Goal: Communication & Community: Answer question/provide support

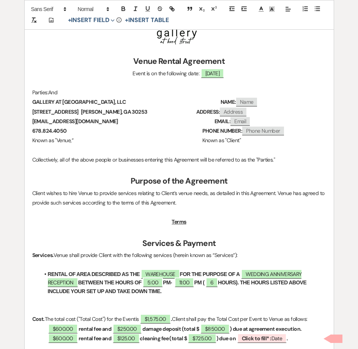
scroll to position [232, 0]
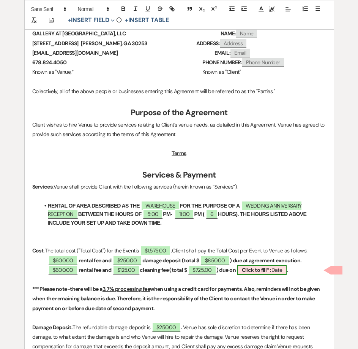
click at [262, 273] on b "Click to fill* :" at bounding box center [257, 269] width 30 height 7
select select "owner"
select select "Date"
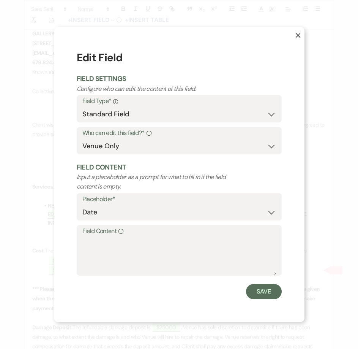
scroll to position [233, 0]
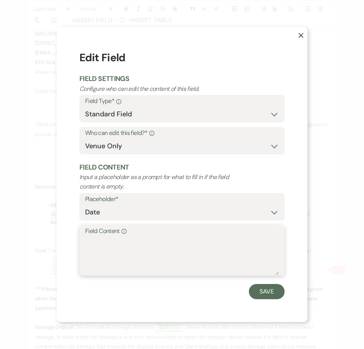
click at [158, 239] on textarea "Field Content Info" at bounding box center [182, 256] width 194 height 38
click at [98, 243] on textarea "Decemer 5, 2025" at bounding box center [182, 256] width 194 height 38
click at [107, 242] on textarea "Decemer 5, 2025" at bounding box center [182, 256] width 194 height 38
type textarea "December 5, 2025"
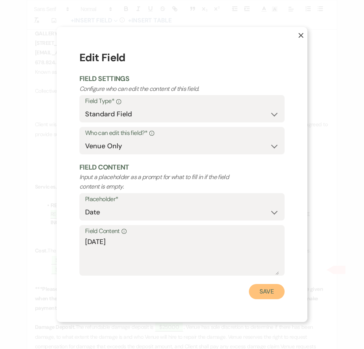
click at [264, 293] on button "Save" at bounding box center [267, 291] width 36 height 15
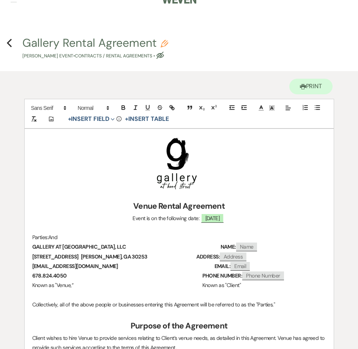
scroll to position [0, 0]
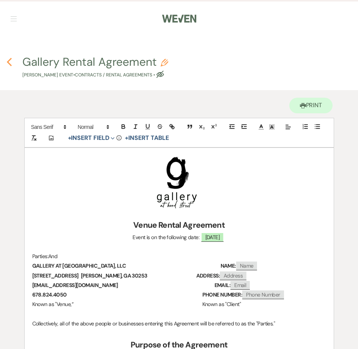
click at [10, 65] on use "button" at bounding box center [9, 62] width 5 height 8
select select "5"
select select "17"
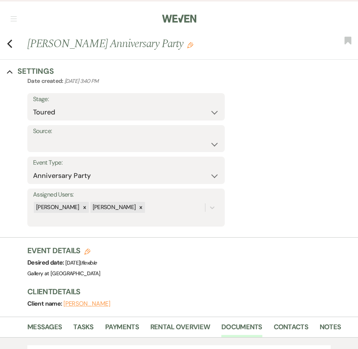
scroll to position [190, 0]
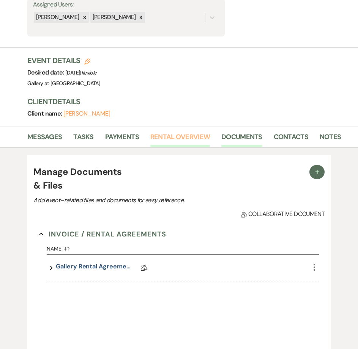
click at [151, 141] on link "Rental Overview" at bounding box center [181, 140] width 60 height 16
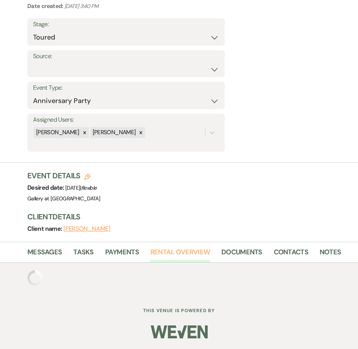
scroll to position [120, 0]
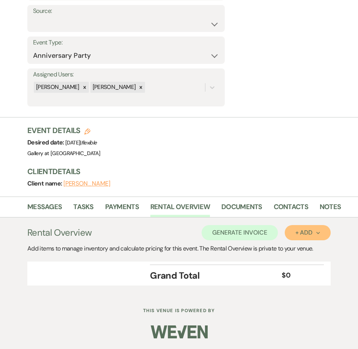
click at [302, 230] on div "+ Add Next" at bounding box center [308, 233] width 25 height 6
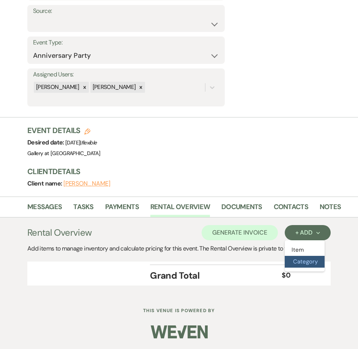
click at [298, 261] on button "Category" at bounding box center [305, 262] width 40 height 12
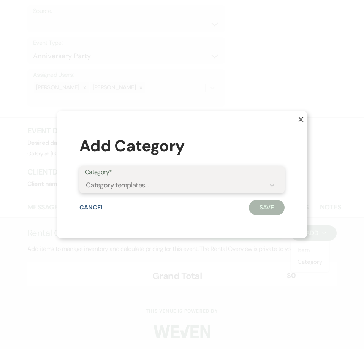
click at [169, 187] on div "Category templates..." at bounding box center [175, 184] width 180 height 13
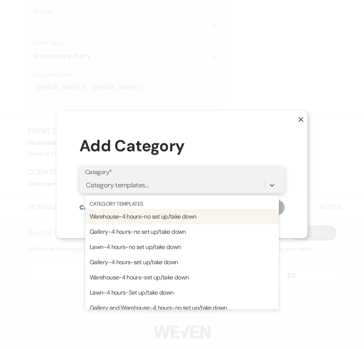
click at [171, 217] on div "Warehouse-4 hours-no set up/take down" at bounding box center [182, 216] width 194 height 15
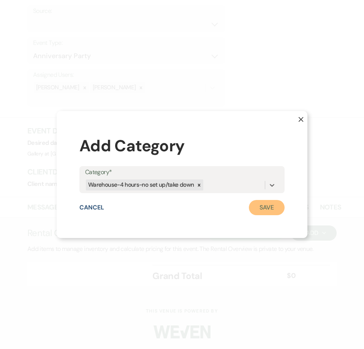
click at [258, 210] on button "Save" at bounding box center [267, 207] width 36 height 15
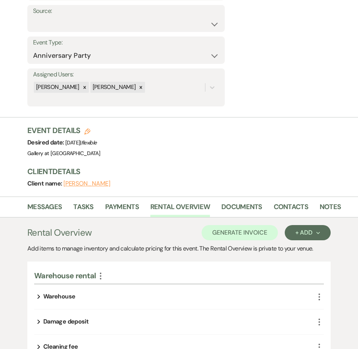
scroll to position [196, 0]
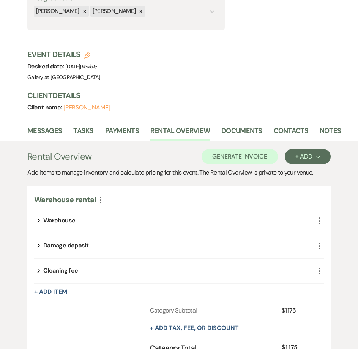
click at [317, 218] on icon "More" at bounding box center [319, 220] width 9 height 9
click at [325, 235] on button "Pencil Edit" at bounding box center [339, 236] width 40 height 12
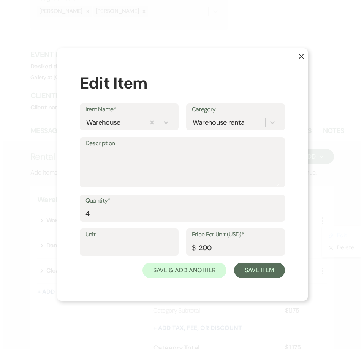
scroll to position [197, 0]
drag, startPoint x: 136, startPoint y: 217, endPoint x: 63, endPoint y: 213, distance: 73.1
click at [63, 216] on div "X Edit Item Item Name* Warehouse Category Warehouse rental Description Quantity…" at bounding box center [182, 174] width 251 height 253
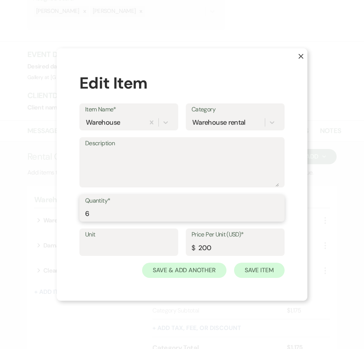
type input "6"
click at [261, 273] on button "Save Item" at bounding box center [259, 270] width 51 height 15
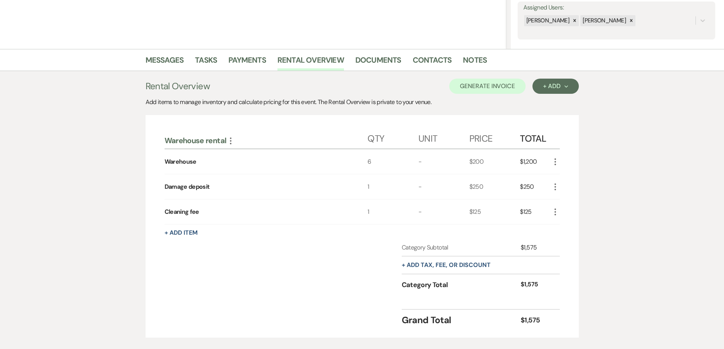
scroll to position [187, 0]
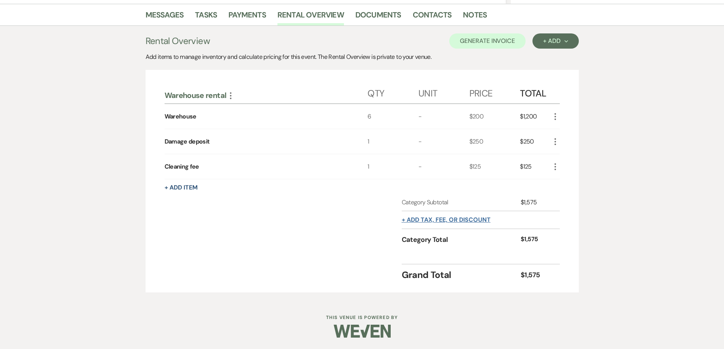
click at [358, 223] on button "+ Add tax, fee, or discount" at bounding box center [446, 220] width 89 height 6
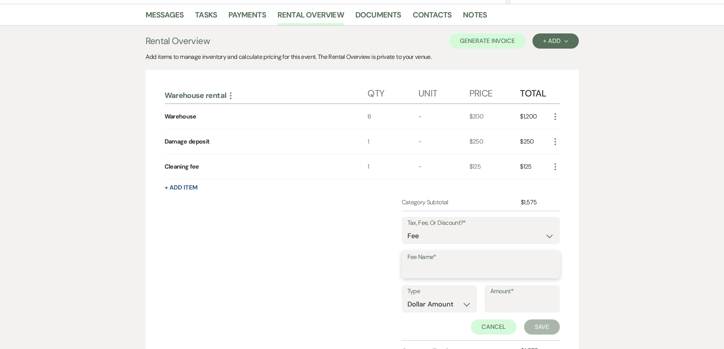
click at [358, 276] on input "Fee Name*" at bounding box center [480, 270] width 147 height 15
type input "Card processing fee"
click at [358, 300] on input "Amount*" at bounding box center [522, 304] width 64 height 15
type input "31.45"
click at [358, 325] on button "Save" at bounding box center [542, 327] width 36 height 15
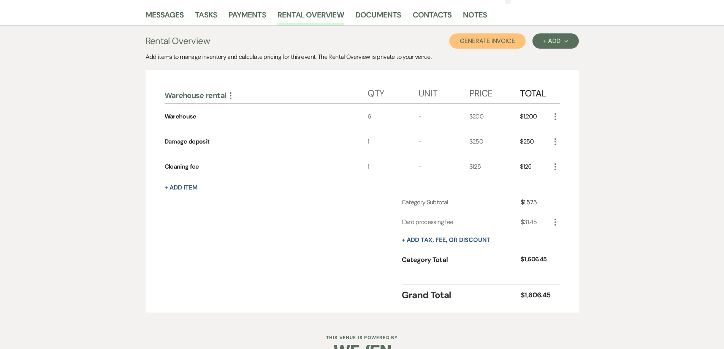
click at [358, 44] on button "Generate Invoice" at bounding box center [487, 40] width 76 height 15
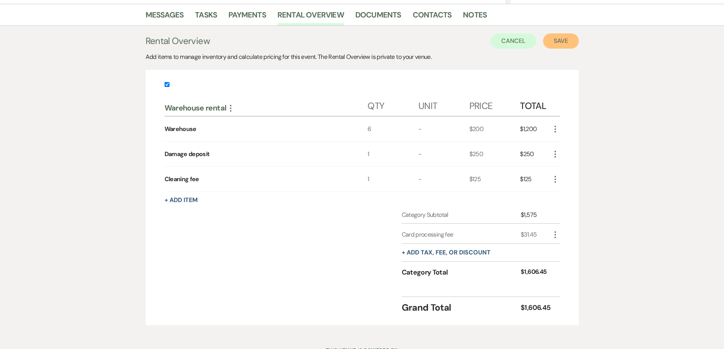
click at [358, 43] on button "Save" at bounding box center [561, 40] width 36 height 15
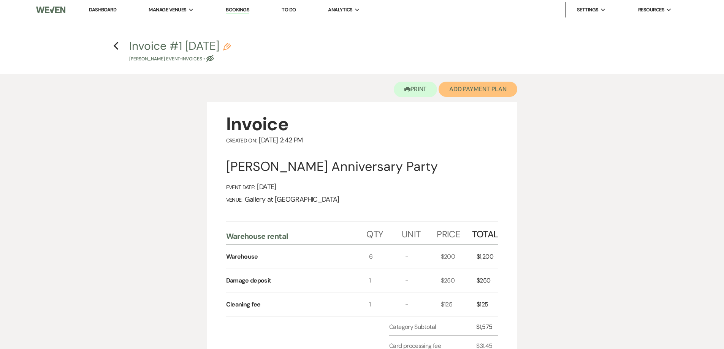
click at [358, 92] on button "Add Payment Plan" at bounding box center [478, 89] width 79 height 15
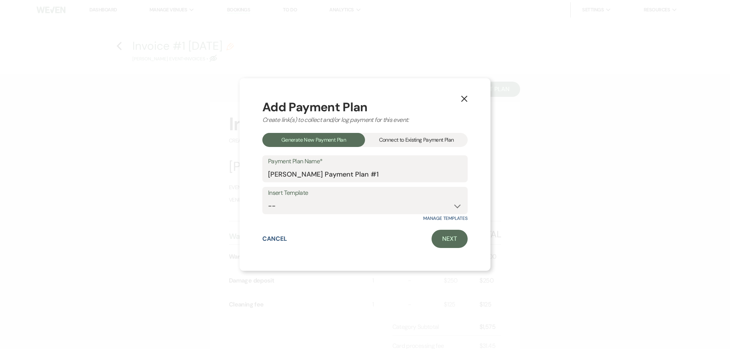
click at [358, 135] on div "Connect to Existing Payment Plan" at bounding box center [416, 140] width 103 height 14
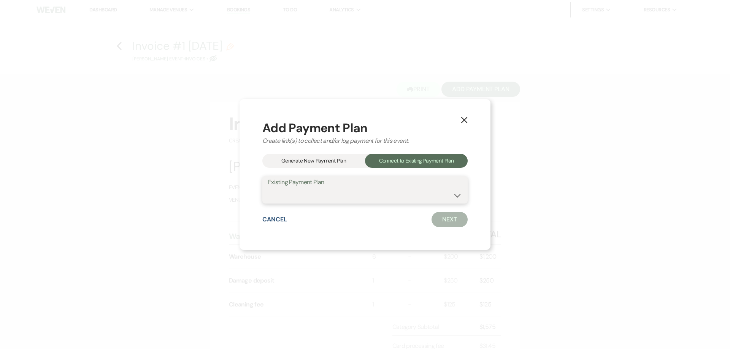
click at [358, 197] on select at bounding box center [365, 195] width 194 height 15
click at [342, 160] on div "Generate New Payment Plan" at bounding box center [313, 161] width 103 height 14
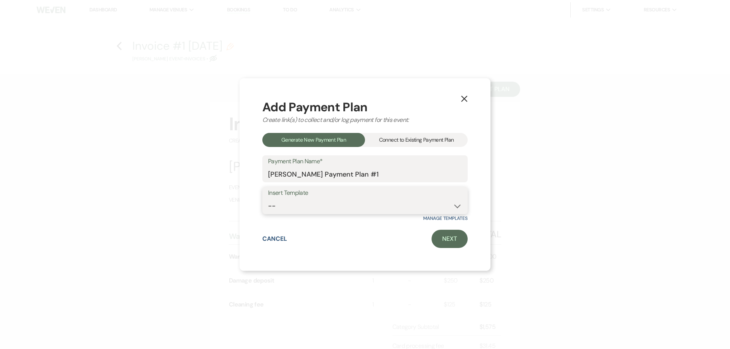
click at [357, 207] on select "-- Warehouse 4 hour rental-no set up/take down Gallery 4 hour rental-no set up/…" at bounding box center [365, 206] width 194 height 15
select select "49"
click at [268, 199] on select "-- Warehouse 4 hour rental-no set up/take down Gallery 4 hour rental-no set up/…" at bounding box center [365, 206] width 194 height 15
click at [358, 237] on link "Next" at bounding box center [449, 239] width 36 height 18
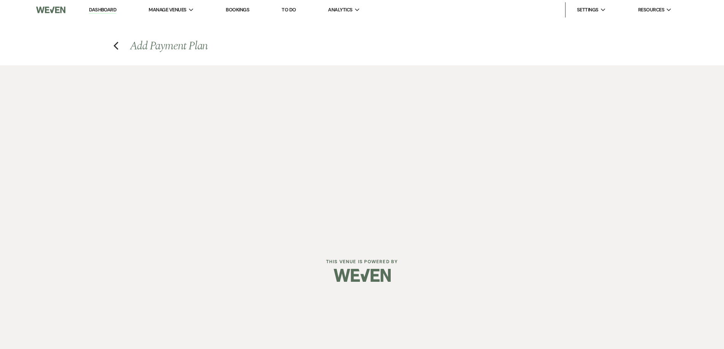
select select "28489"
select select "2"
select select "flat"
select select "true"
select select "both"
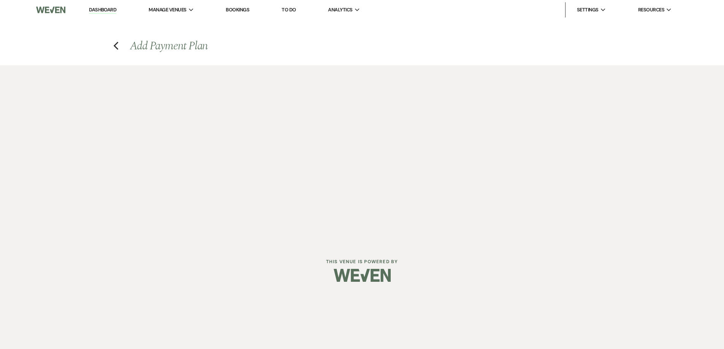
select select "days"
select select "afterDueDate"
select select "2"
select select "flat"
select select "true"
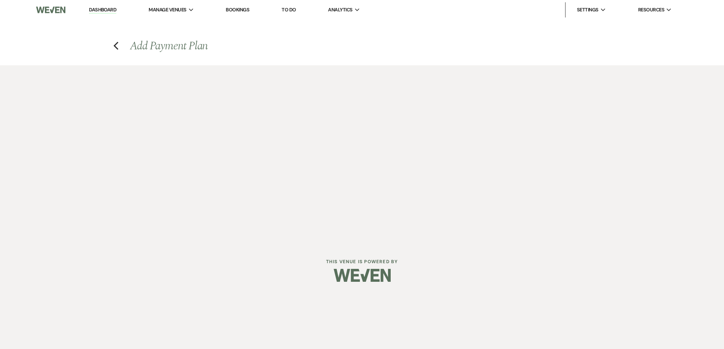
select select "both"
select select "weeks"
select select "both"
select select "weeks"
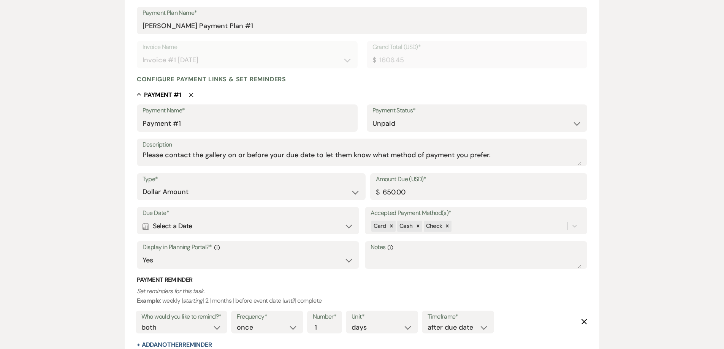
scroll to position [152, 0]
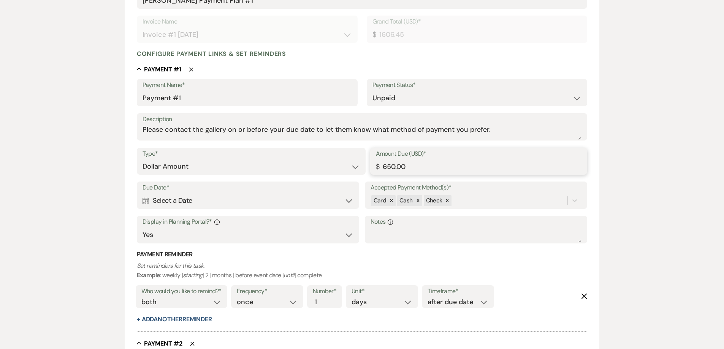
drag, startPoint x: 420, startPoint y: 165, endPoint x: 376, endPoint y: 160, distance: 43.6
click at [358, 160] on input "650.00" at bounding box center [479, 166] width 206 height 15
type input "850.00"
click at [290, 197] on div "Calendar Select a Date Expand" at bounding box center [248, 200] width 211 height 15
select select "day"
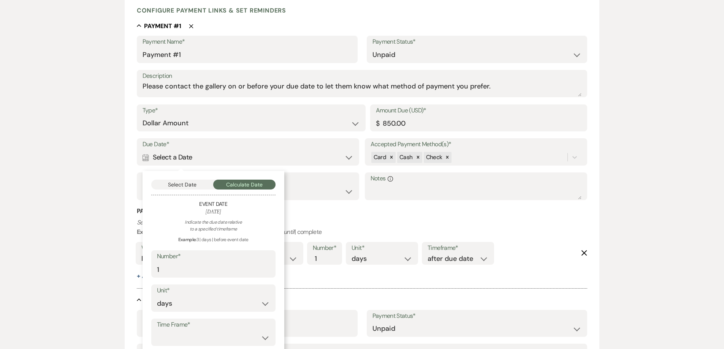
scroll to position [266, 0]
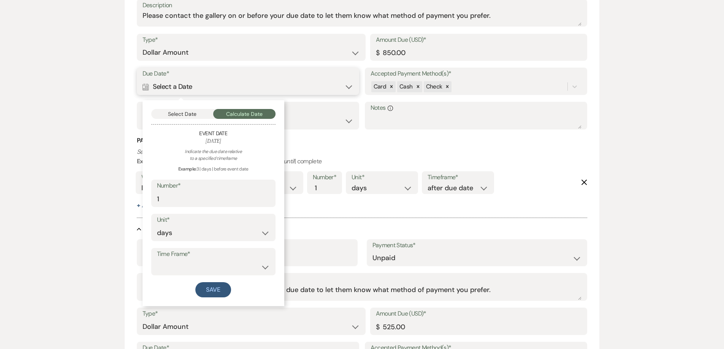
click at [189, 112] on button "Select Date" at bounding box center [182, 114] width 62 height 10
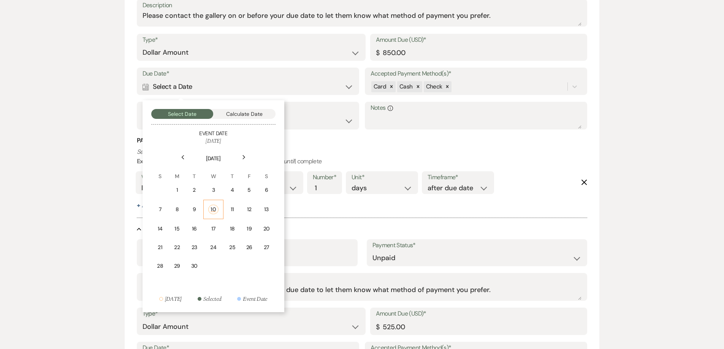
click at [214, 209] on div "10" at bounding box center [213, 210] width 10 height 10
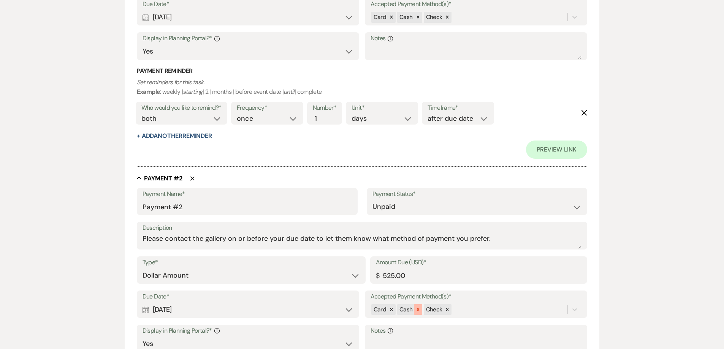
scroll to position [418, 0]
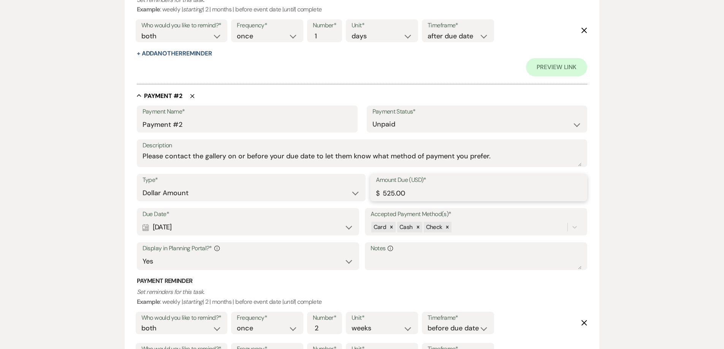
drag, startPoint x: 418, startPoint y: 197, endPoint x: 333, endPoint y: 188, distance: 85.6
click at [333, 188] on div "Type* Dollar Amount Percentage of Grand Total Amount Due (USD)* $ 525.00" at bounding box center [362, 191] width 451 height 34
type input "725.00"
click at [291, 223] on div "Calendar Dec 06, 2025 Expand" at bounding box center [248, 227] width 211 height 15
select select "week"
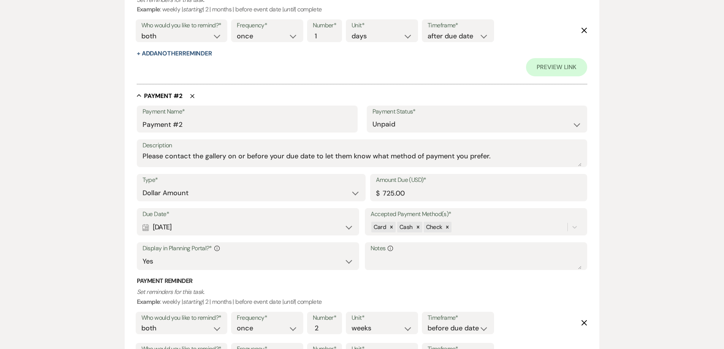
select select "beforeEventDate"
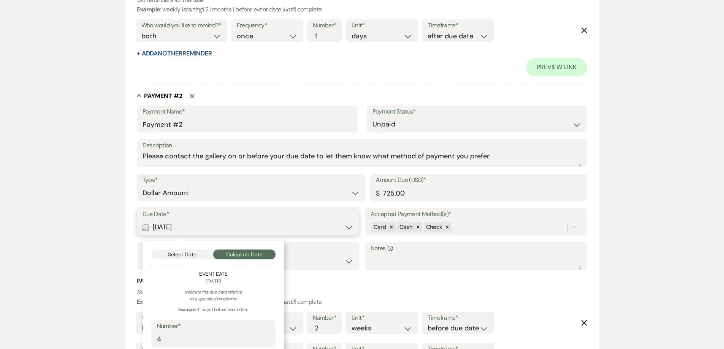
click at [203, 254] on button "Select Date" at bounding box center [182, 255] width 62 height 10
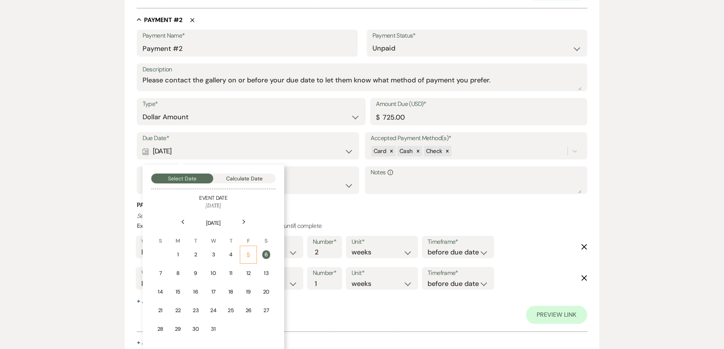
click at [243, 256] on td "5" at bounding box center [248, 255] width 17 height 18
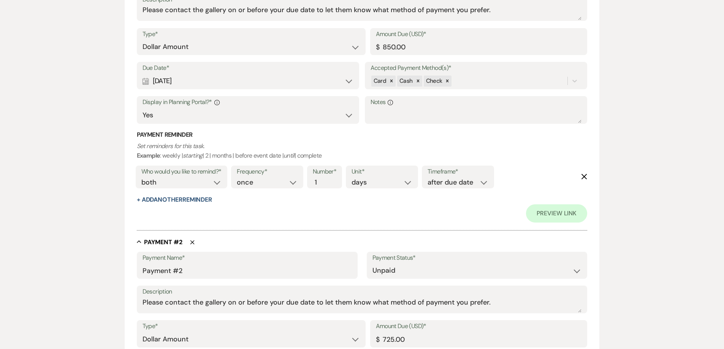
scroll to position [266, 0]
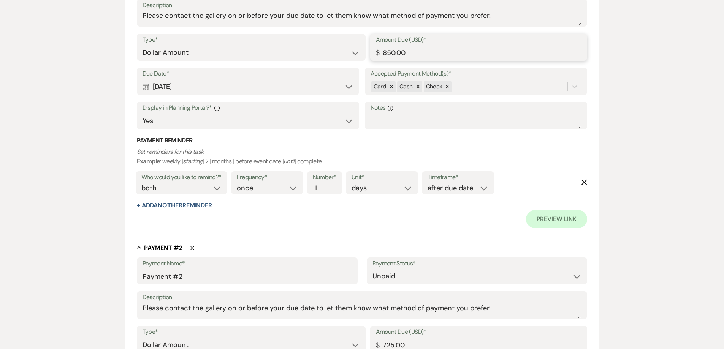
drag, startPoint x: 388, startPoint y: 58, endPoint x: 354, endPoint y: 63, distance: 34.2
click at [356, 61] on div "Type* Dollar Amount Percentage of Grand Total Amount Due (USD)* $ 850.00" at bounding box center [362, 51] width 451 height 34
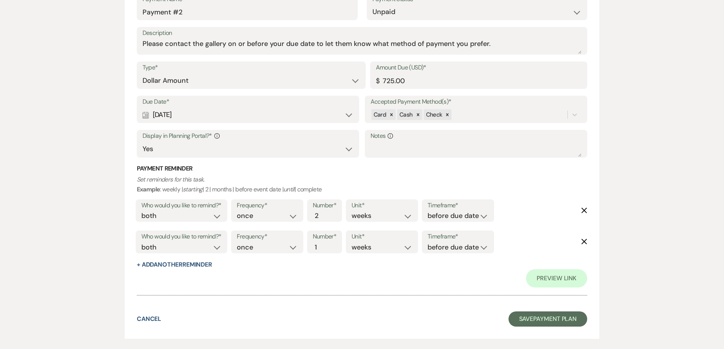
scroll to position [569, 0]
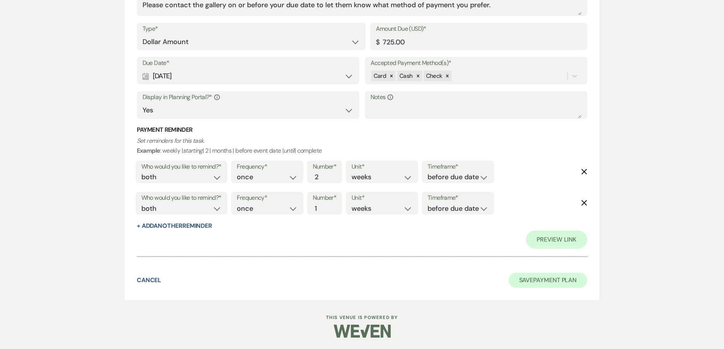
type input "881.45"
click at [358, 278] on button "Save Payment Plan" at bounding box center [548, 280] width 79 height 15
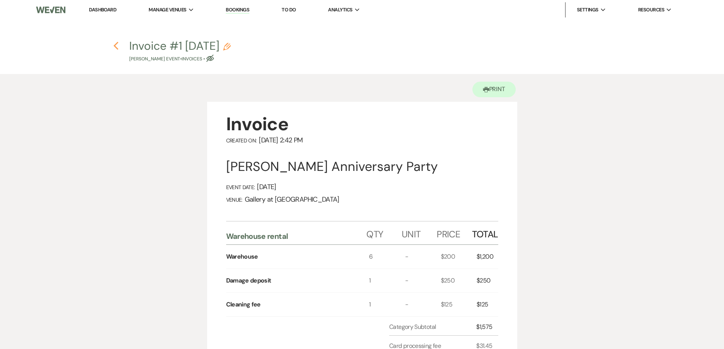
click at [116, 49] on icon "Previous" at bounding box center [116, 45] width 6 height 9
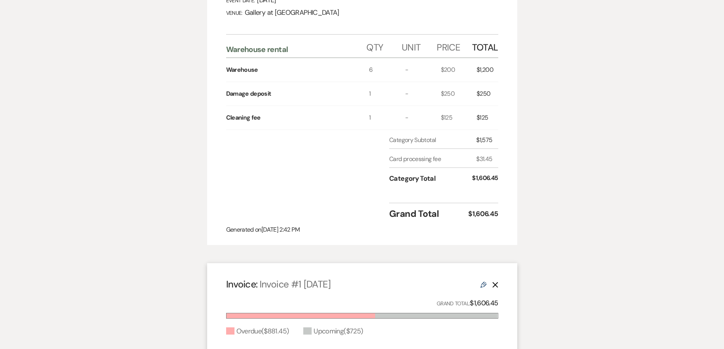
select select "5"
select select "17"
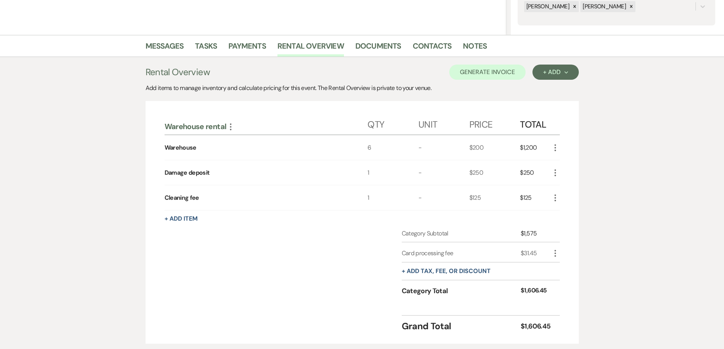
scroll to position [111, 0]
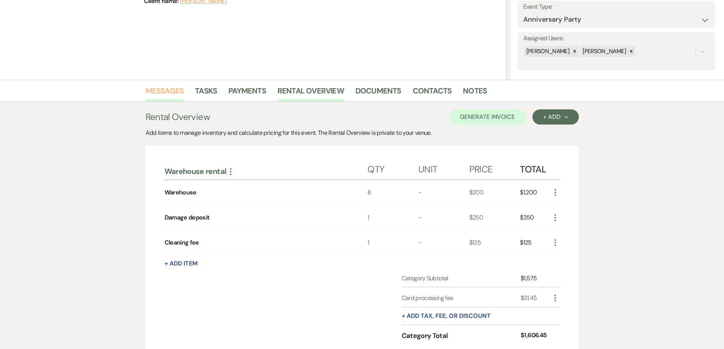
click at [164, 85] on link "Messages" at bounding box center [165, 93] width 38 height 17
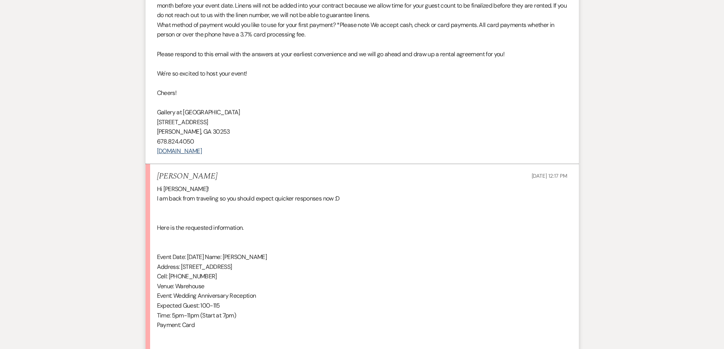
scroll to position [1047, 0]
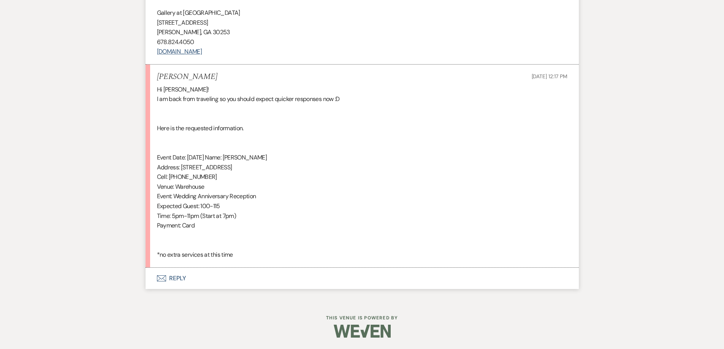
click at [259, 278] on button "Envelope Reply" at bounding box center [362, 278] width 433 height 21
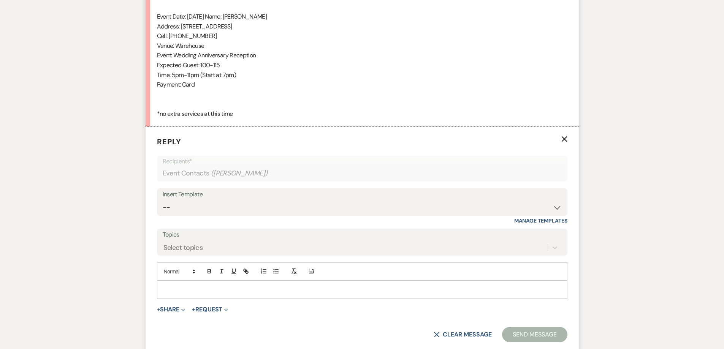
scroll to position [1220, 0]
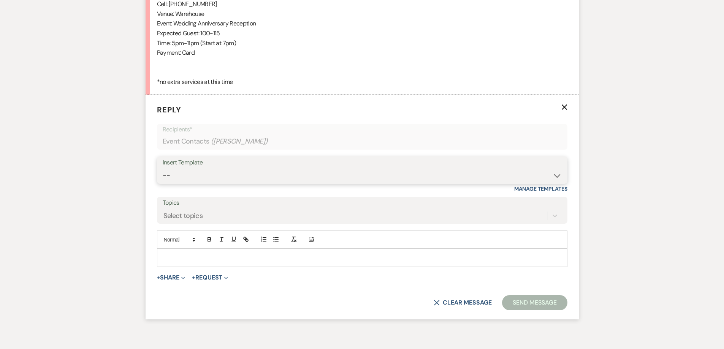
click at [216, 173] on select "-- Initial Inquiry Response-DATE IS AVAILABLE Initial Inquiry Response-DATE NOT…" at bounding box center [362, 175] width 399 height 15
select select "2825"
click at [163, 168] on select "-- Initial Inquiry Response-DATE IS AVAILABLE Initial Inquiry Response-DATE NOT…" at bounding box center [362, 175] width 399 height 15
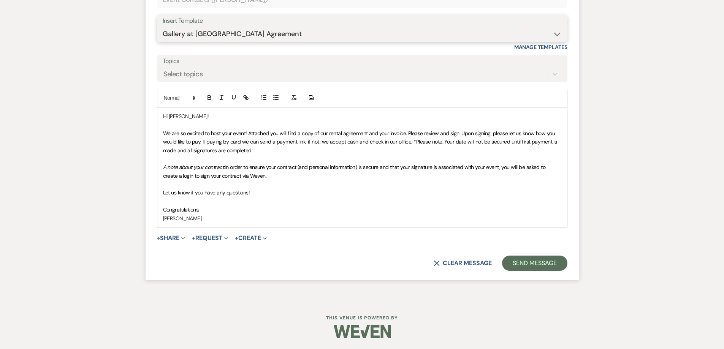
scroll to position [1362, 0]
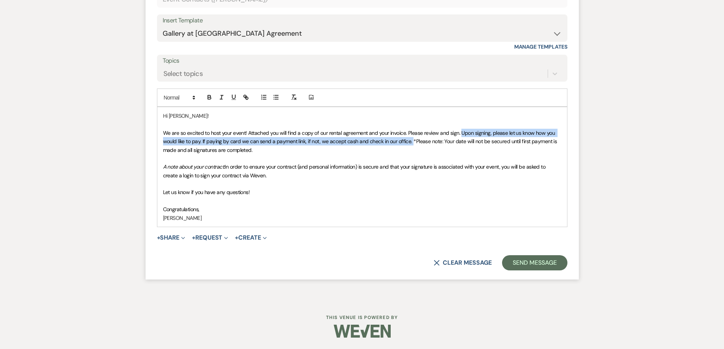
drag, startPoint x: 460, startPoint y: 133, endPoint x: 409, endPoint y: 140, distance: 51.1
click at [358, 140] on span "We are so excited to host your event! Attached you will find a copy of our rent…" at bounding box center [360, 142] width 395 height 24
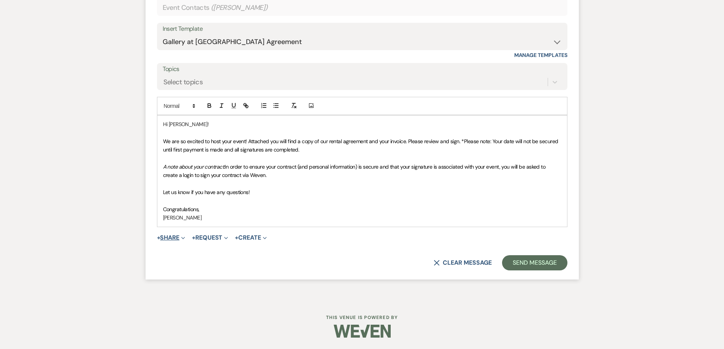
click at [174, 236] on button "+ Share Expand" at bounding box center [171, 238] width 29 height 6
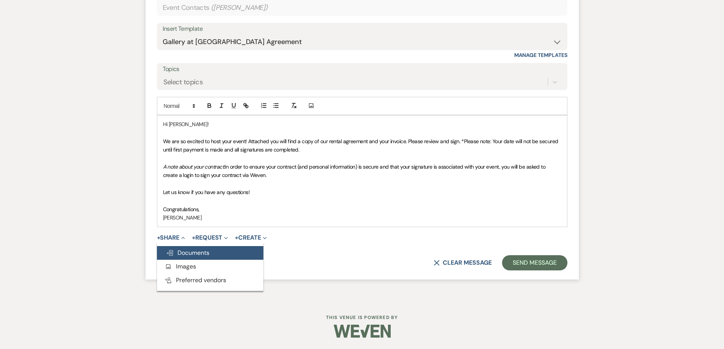
click at [195, 249] on button "Doc Upload Documents" at bounding box center [210, 253] width 106 height 14
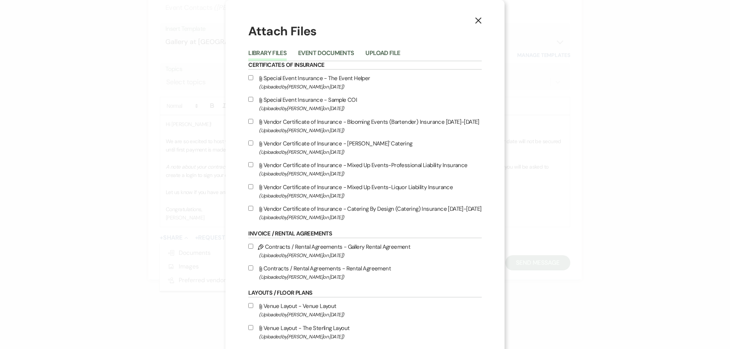
click at [319, 48] on div "Library Files Event Documents Upload File" at bounding box center [364, 53] width 233 height 16
click at [319, 53] on button "Event Documents" at bounding box center [326, 55] width 56 height 11
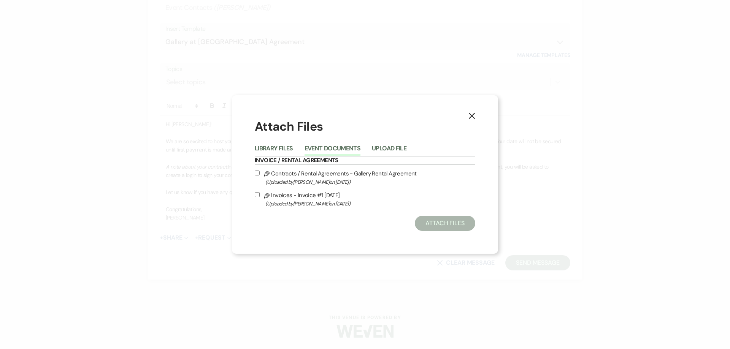
click at [258, 172] on input "Pencil Contracts / Rental Agreements - Gallery Rental Agreement (Uploaded by Sh…" at bounding box center [257, 173] width 5 height 5
checkbox input "true"
click at [260, 196] on label "Pencil Invoices - Invoice #1 9-10-2025 (Uploaded by Shelby on Sep 10th, 2025 )" at bounding box center [365, 199] width 220 height 18
click at [260, 196] on input "Pencil Invoices - Invoice #1 9-10-2025 (Uploaded by Shelby on Sep 10th, 2025 )" at bounding box center [257, 194] width 5 height 5
checkbox input "true"
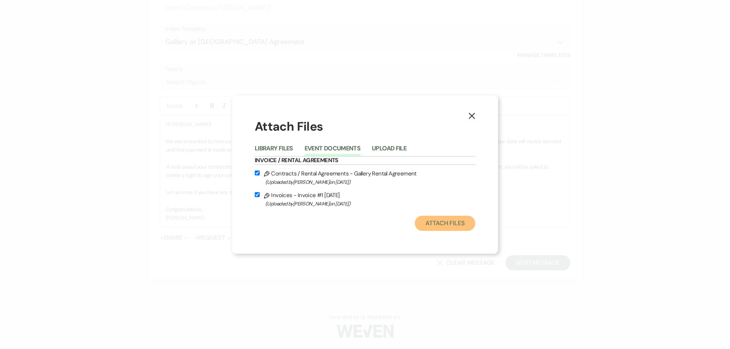
click at [358, 228] on button "Attach Files" at bounding box center [445, 223] width 60 height 15
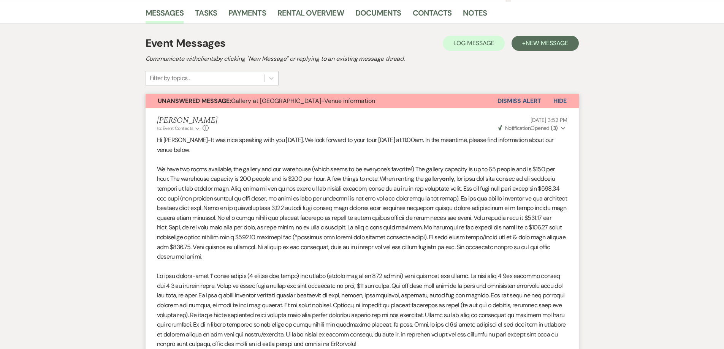
scroll to position [14, 0]
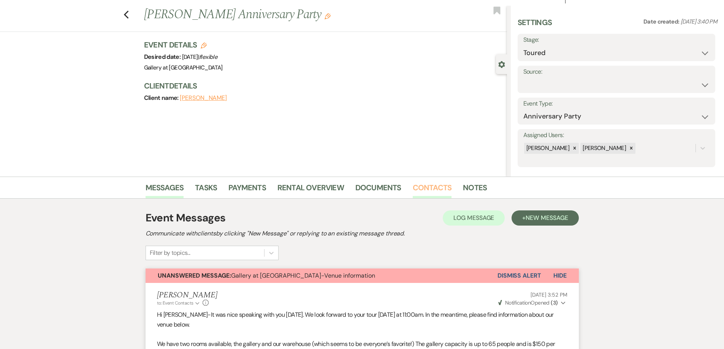
click at [358, 189] on link "Contacts" at bounding box center [432, 190] width 39 height 17
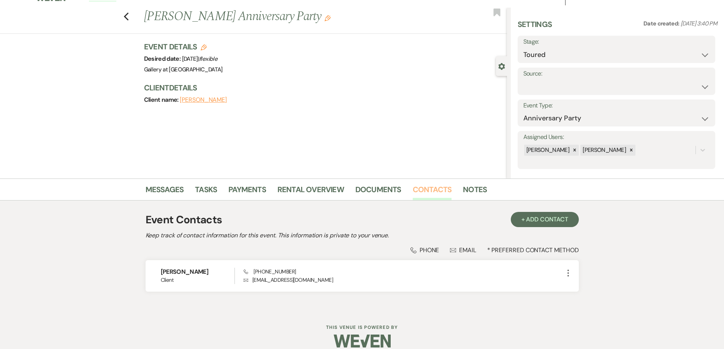
scroll to position [22, 0]
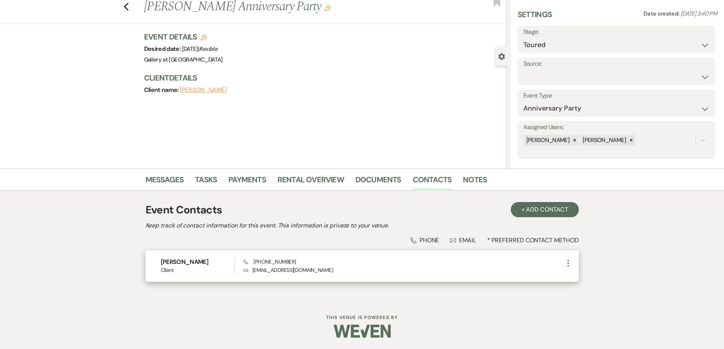
drag, startPoint x: 202, startPoint y: 263, endPoint x: 157, endPoint y: 262, distance: 45.6
click at [157, 262] on div "Joslyn Pickens Client Phone (404) 644-7807 Envelope joslynpickens@gmail.com More" at bounding box center [362, 266] width 433 height 32
copy h6 "[PERSON_NAME]"
drag, startPoint x: 310, startPoint y: 271, endPoint x: 251, endPoint y: 276, distance: 59.1
click at [251, 276] on div "Joslyn Pickens Client Phone (404) 644-7807 Envelope joslynpickens@gmail.com More" at bounding box center [362, 266] width 433 height 32
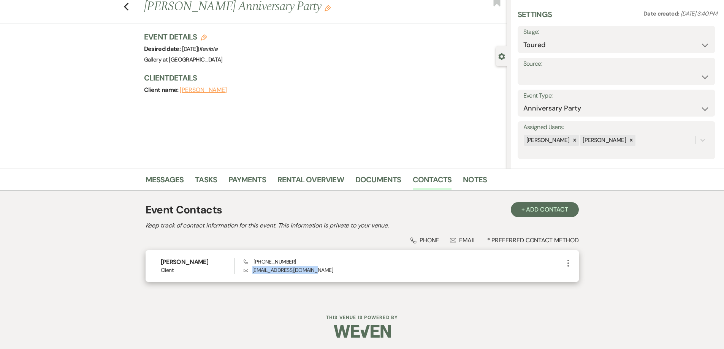
copy p "[EMAIL_ADDRESS][DOMAIN_NAME]"
click at [168, 174] on link "Messages" at bounding box center [165, 182] width 38 height 17
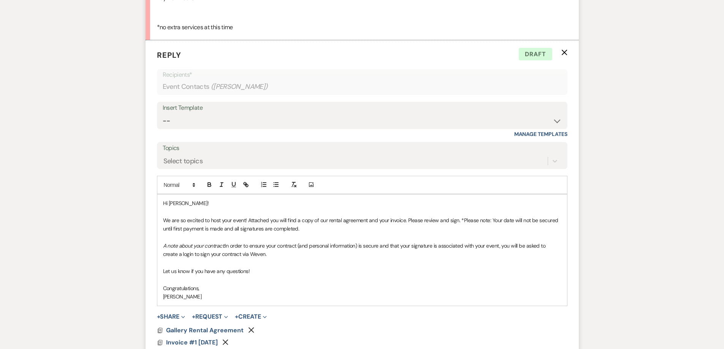
scroll to position [1311, 0]
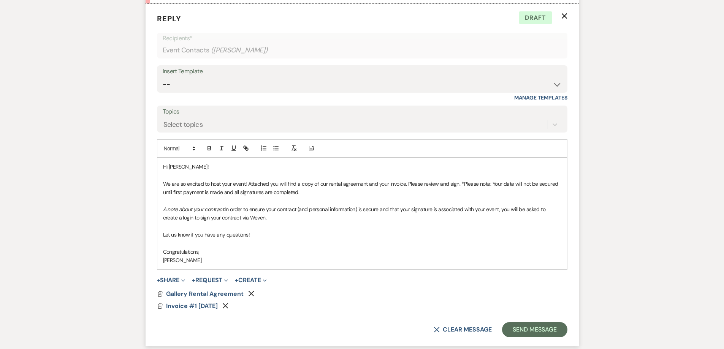
click at [235, 265] on div "Hi Joslyn! We are so excited to host your event! Attached you will find a copy …" at bounding box center [362, 213] width 410 height 111
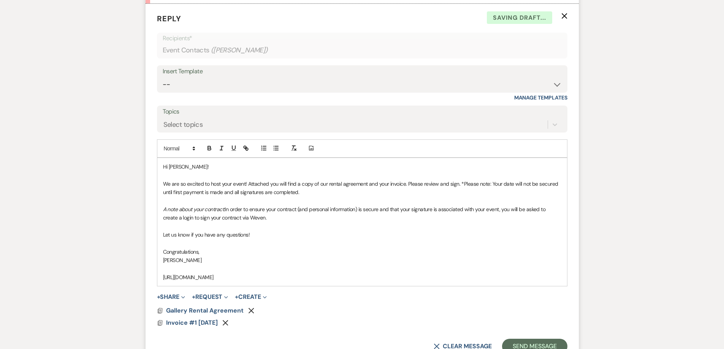
drag, startPoint x: 333, startPoint y: 278, endPoint x: 152, endPoint y: 273, distance: 181.0
click at [152, 273] on form "Reply X Saving draft... Recipients* Event Contacts ( Joslyn Pickens ) Insert Te…" at bounding box center [362, 184] width 433 height 360
click at [247, 151] on icon "button" at bounding box center [247, 149] width 3 height 3
type input "https://app.squareup.com/pay-invoice/invtmp:b1c184fa-f08e-4361-9ae7-875a4719240b"
click at [311, 294] on link at bounding box center [307, 293] width 16 height 6
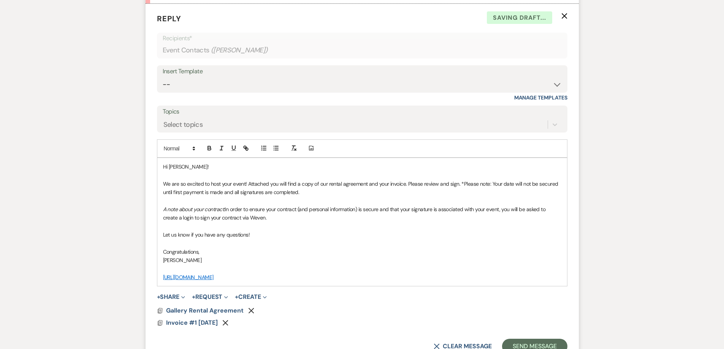
click at [358, 274] on p "https://app.squareup.com/pay-invoice/invtmp:b1c184fa-f08e-4361-9ae7-875a4719240b" at bounding box center [362, 277] width 398 height 8
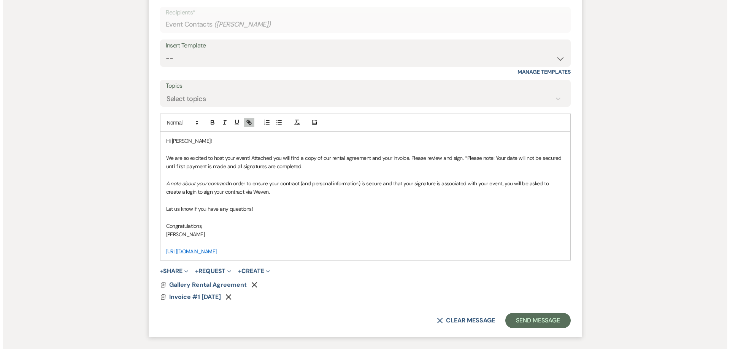
scroll to position [1349, 0]
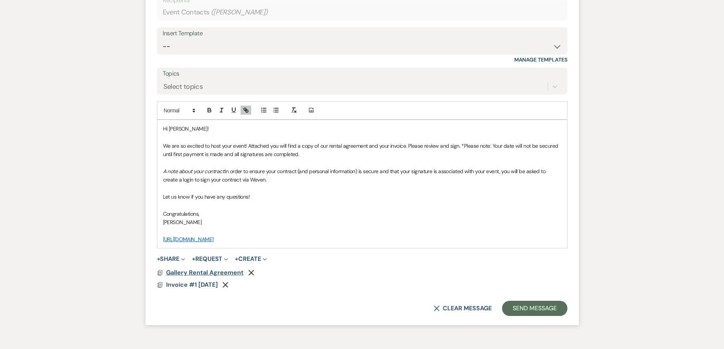
click at [223, 269] on span "Gallery Rental Agreement" at bounding box center [205, 273] width 78 height 8
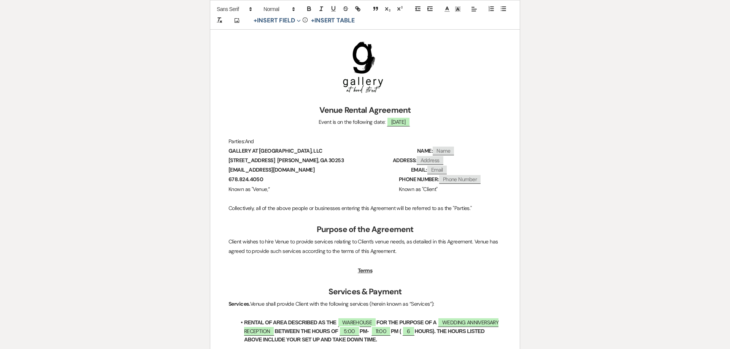
scroll to position [0, 0]
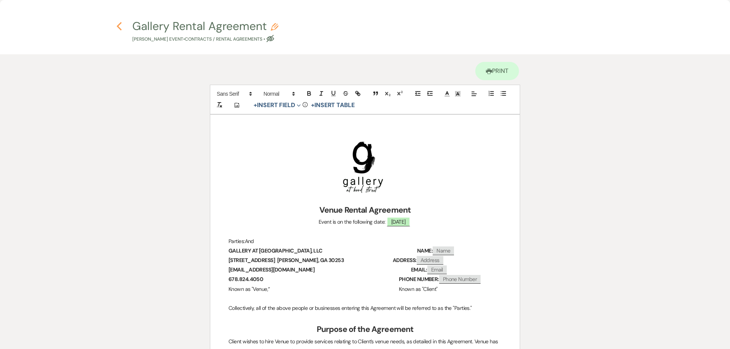
click at [116, 26] on icon "Previous" at bounding box center [119, 26] width 6 height 9
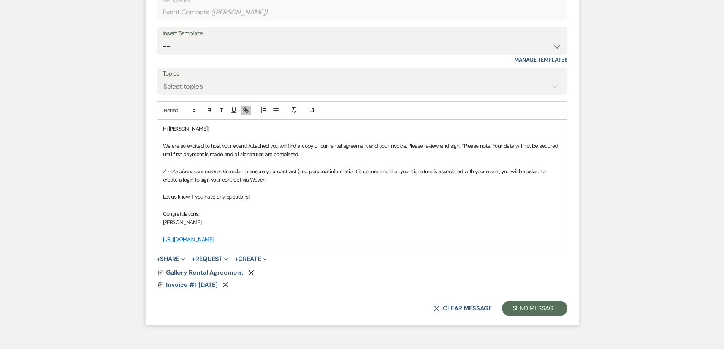
click at [211, 285] on span "Invoice #1 9-10-2025" at bounding box center [192, 285] width 52 height 8
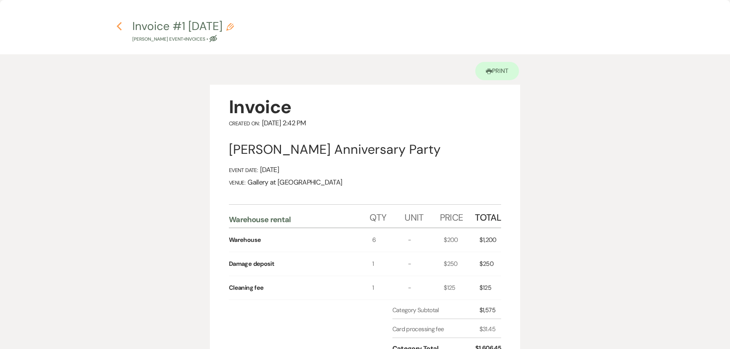
click at [121, 26] on icon "Previous" at bounding box center [119, 26] width 6 height 9
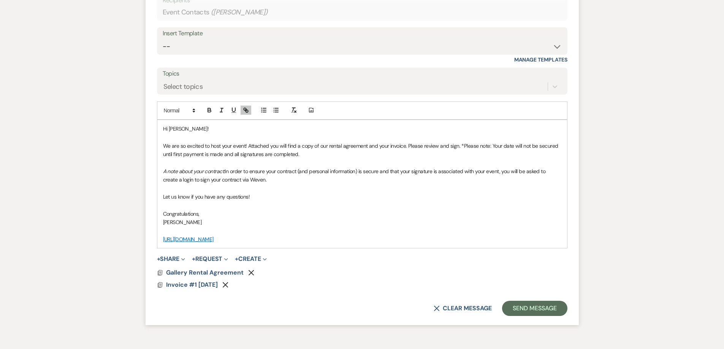
click at [214, 242] on link "https://app.squareup.com/pay-invoice/invtmp:b1c184fa-f08e-4361-9ae7-875a4719240b" at bounding box center [188, 239] width 51 height 7
click at [231, 254] on link "https://app.squareup.com/pay-invoice/invtmp:b1c184fa-f08e-4361-9ae7-875a4719240b" at bounding box center [243, 254] width 48 height 10
click at [209, 282] on span "Invoice #1 9-10-2025" at bounding box center [192, 285] width 52 height 8
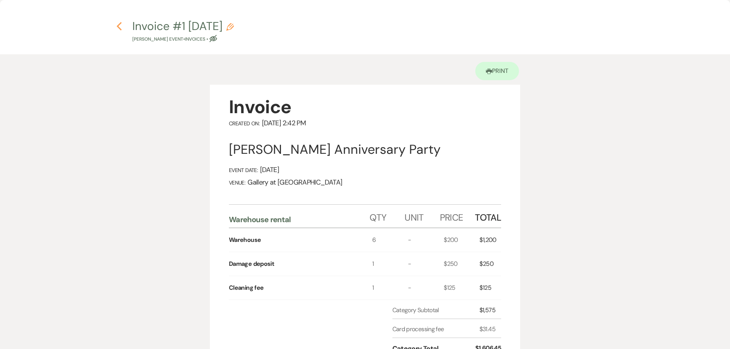
click at [118, 27] on use "button" at bounding box center [119, 26] width 5 height 8
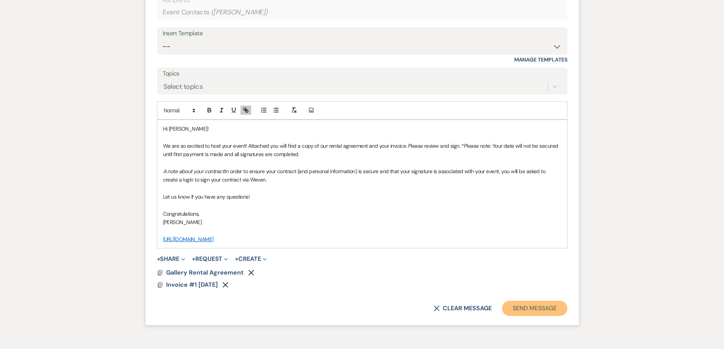
click at [358, 307] on button "Send Message" at bounding box center [534, 308] width 65 height 15
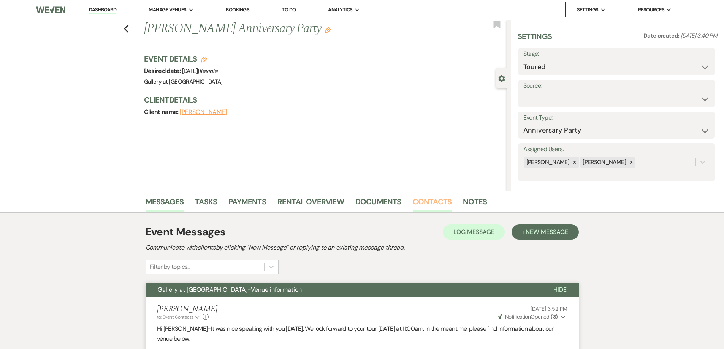
click at [358, 201] on link "Contacts" at bounding box center [432, 204] width 39 height 17
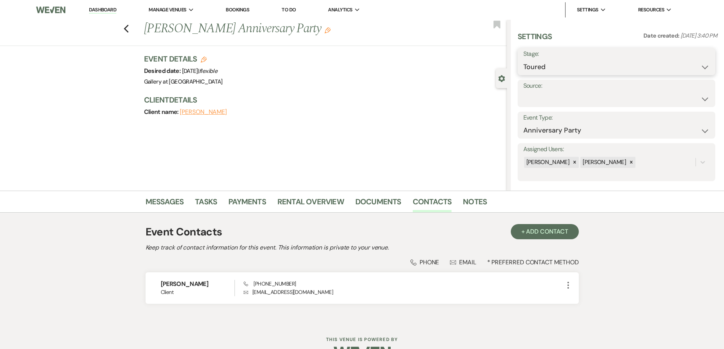
drag, startPoint x: 542, startPoint y: 67, endPoint x: 542, endPoint y: 77, distance: 10.3
click at [358, 67] on select "Inquiry Follow Up Tour Requested Tour Confirmed Toured Proposal Sent Booked Lost" at bounding box center [616, 67] width 186 height 15
select select "6"
click at [358, 60] on select "Inquiry Follow Up Tour Requested Tour Confirmed Toured Proposal Sent Booked Lost" at bounding box center [616, 67] width 186 height 15
click at [358, 58] on button "Save" at bounding box center [693, 61] width 43 height 15
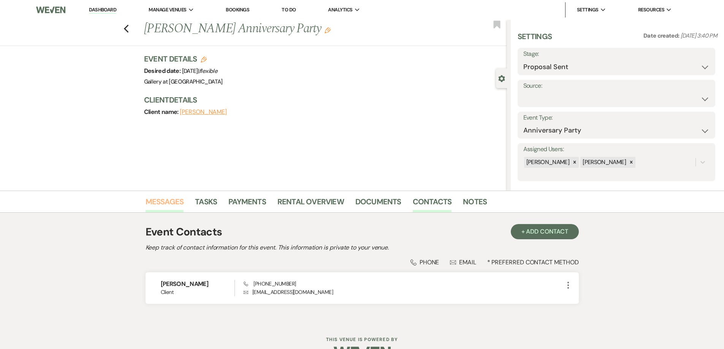
click at [174, 203] on link "Messages" at bounding box center [165, 204] width 38 height 17
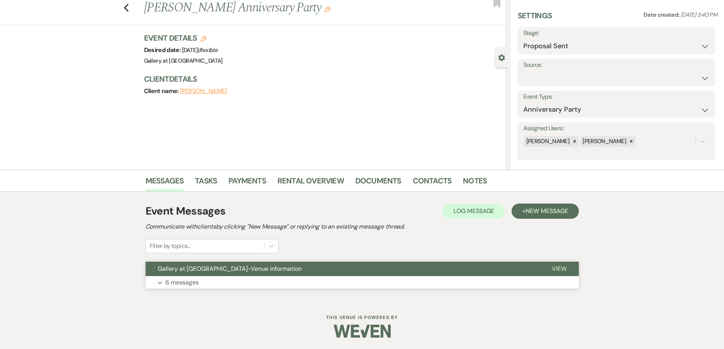
click at [358, 283] on button "Expand 6 messages" at bounding box center [362, 282] width 433 height 13
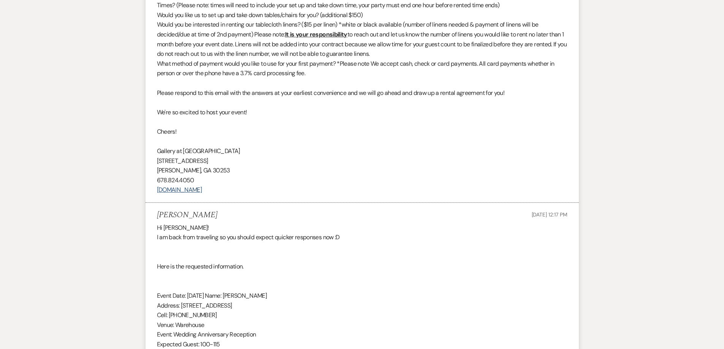
scroll to position [792, 0]
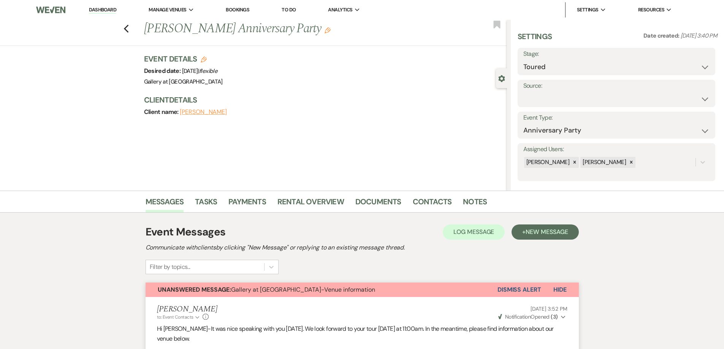
click at [111, 11] on link "Dashboard" at bounding box center [102, 9] width 27 height 7
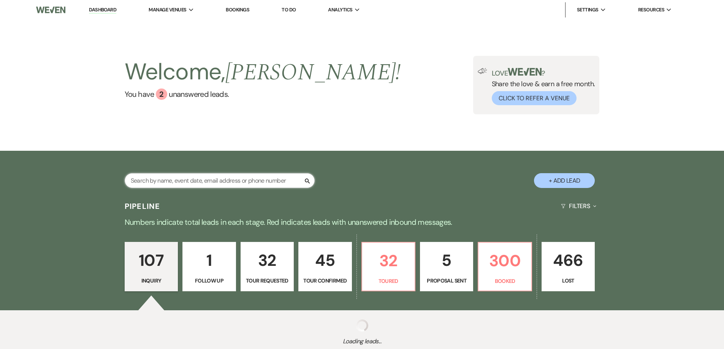
click at [200, 176] on input "text" at bounding box center [220, 180] width 190 height 15
click at [201, 179] on input "text" at bounding box center [220, 180] width 190 height 15
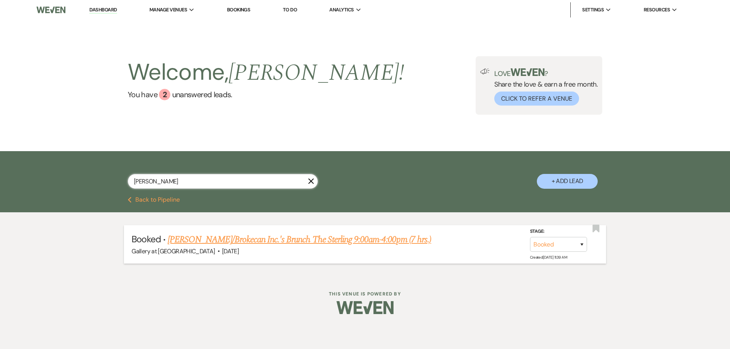
type input "[PERSON_NAME]"
click at [210, 243] on link "[PERSON_NAME]/Brokecan Inc.'s Brunch The Sterling 9:00am-4:00pm (7 hrs.)" at bounding box center [299, 240] width 263 height 14
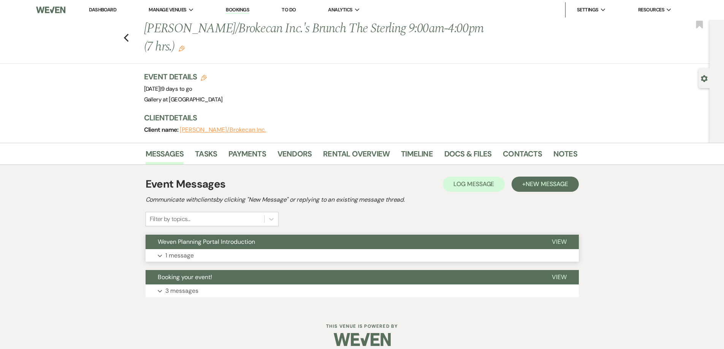
click at [208, 255] on button "Expand 1 message" at bounding box center [362, 255] width 433 height 13
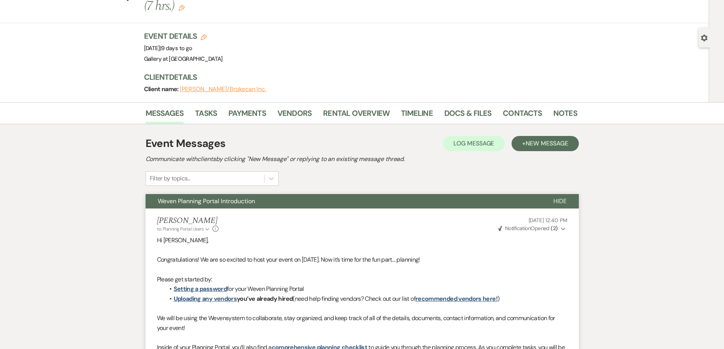
scroll to position [5, 0]
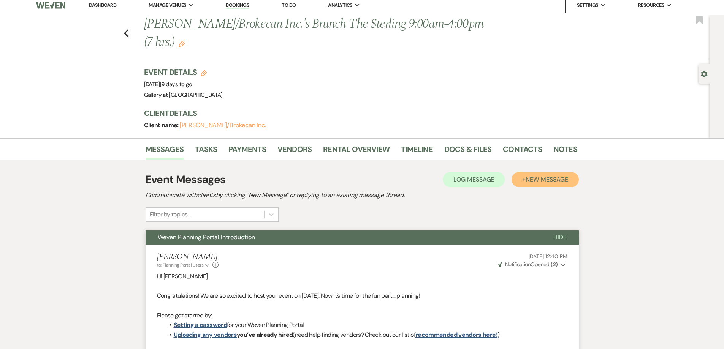
click at [358, 180] on span "New Message" at bounding box center [547, 180] width 42 height 8
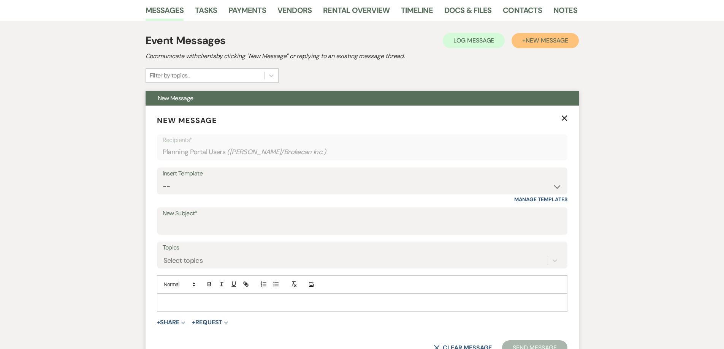
scroll to position [157, 0]
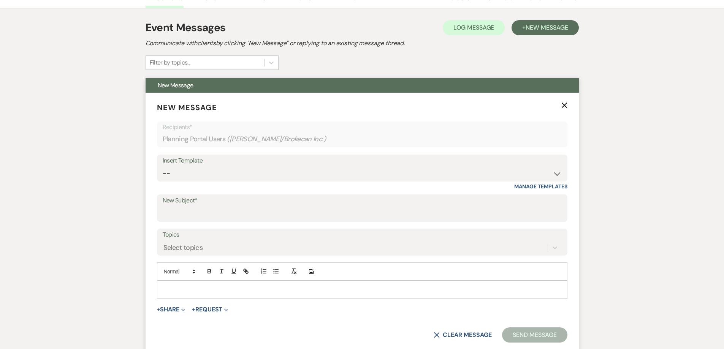
click at [238, 288] on p at bounding box center [362, 290] width 398 height 8
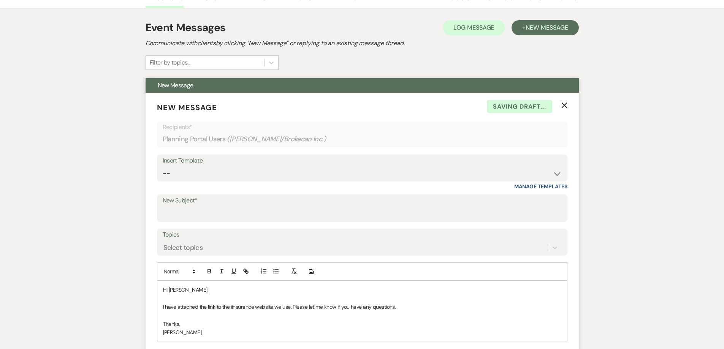
click at [235, 307] on p "I have attached the link to the iinsurance website we use. Please let me know i…" at bounding box center [362, 307] width 398 height 8
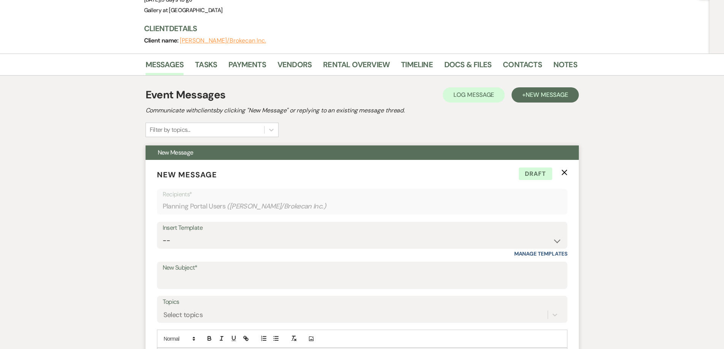
scroll to position [228, 0]
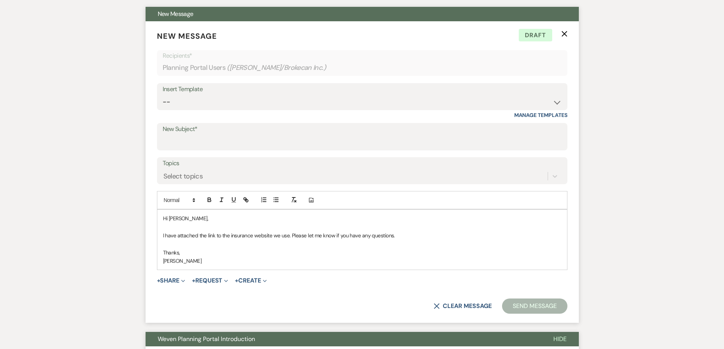
click at [214, 264] on p "[PERSON_NAME]" at bounding box center [362, 261] width 398 height 8
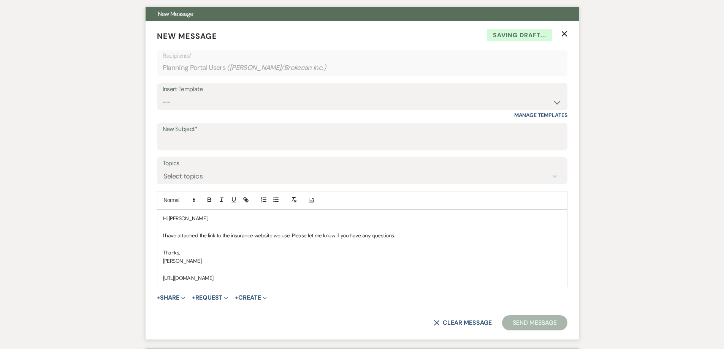
drag, startPoint x: 261, startPoint y: 278, endPoint x: 159, endPoint y: 278, distance: 102.2
click at [159, 278] on div "Hi [PERSON_NAME], I have attached the link to the insurance website we use. Ple…" at bounding box center [362, 248] width 410 height 77
drag, startPoint x: 244, startPoint y: 200, endPoint x: 250, endPoint y: 212, distance: 13.3
click at [245, 200] on icon "button" at bounding box center [245, 199] width 3 height 3
type input "[URL][DOMAIN_NAME]"
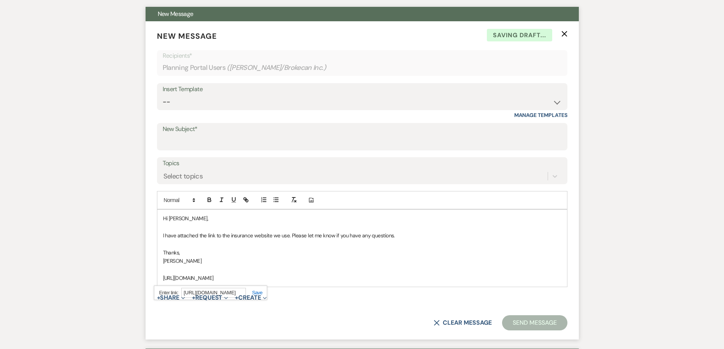
click at [260, 291] on link at bounding box center [254, 293] width 16 height 6
click at [275, 270] on p at bounding box center [362, 269] width 398 height 8
click at [206, 141] on input "New Subject*" at bounding box center [362, 142] width 399 height 15
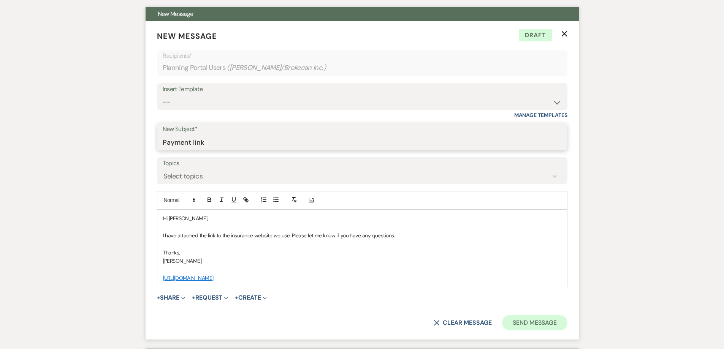
type input "Payment link"
click at [358, 320] on button "Send Message" at bounding box center [534, 322] width 65 height 15
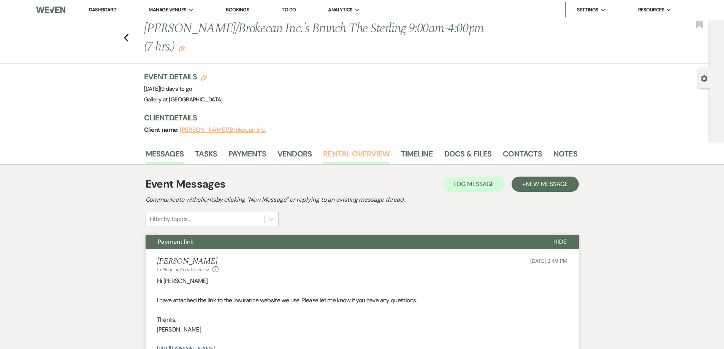
click at [333, 157] on link "Rental Overview" at bounding box center [356, 156] width 67 height 17
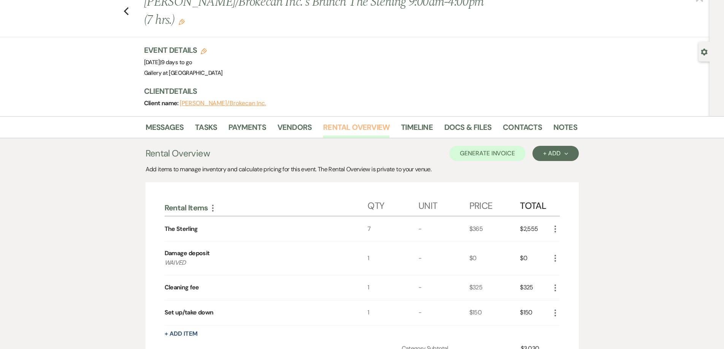
scroll to position [152, 0]
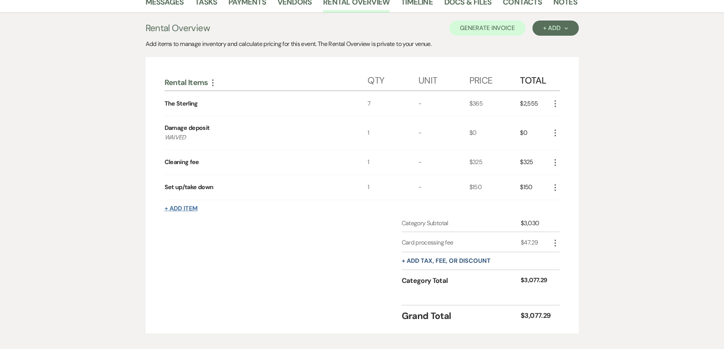
click at [187, 210] on button "+ Add Item" at bounding box center [181, 209] width 33 height 6
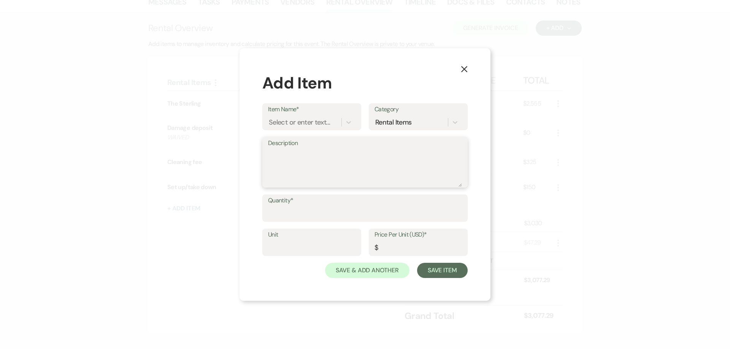
click at [299, 173] on textarea "Description" at bounding box center [365, 168] width 194 height 38
type textarea "The Sterling"
click at [321, 208] on input "Quantity*" at bounding box center [365, 213] width 194 height 15
click at [315, 212] on input "Quantity*" at bounding box center [365, 213] width 194 height 15
type input "1"
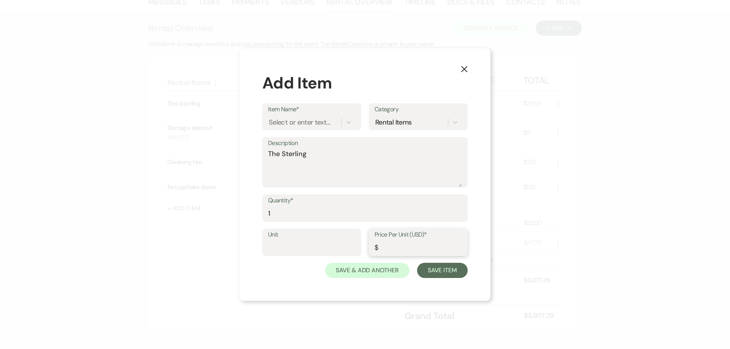
click at [358, 249] on input "Price Per Unit (USD)*" at bounding box center [417, 248] width 87 height 15
type input "365.00"
click at [309, 118] on div "Select or enter text..." at bounding box center [299, 122] width 61 height 10
type input "The Sterling"
click at [293, 141] on div "+ Add "The Sterling "" at bounding box center [311, 141] width 87 height 15
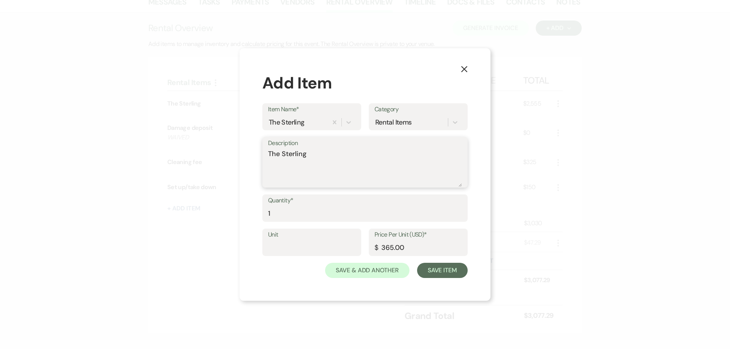
drag, startPoint x: 315, startPoint y: 156, endPoint x: 255, endPoint y: 153, distance: 59.7
click at [256, 154] on div "X Add Item Item Name* The Sterling Category Rental Items Description The Sterli…" at bounding box center [364, 174] width 251 height 253
type textarea "8:30am-9:00am and 4:00pm-4:30pm"
click at [358, 272] on button "Save Item" at bounding box center [442, 270] width 51 height 15
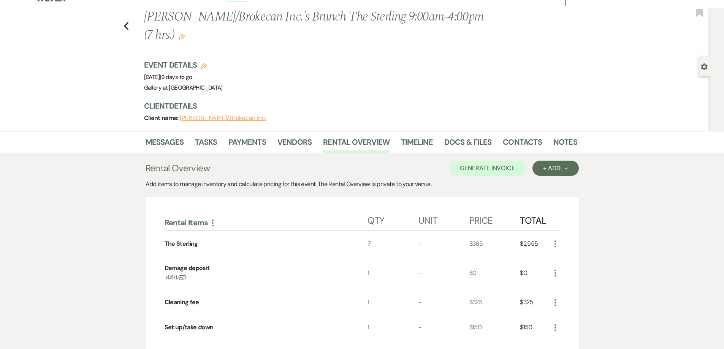
scroll to position [0, 0]
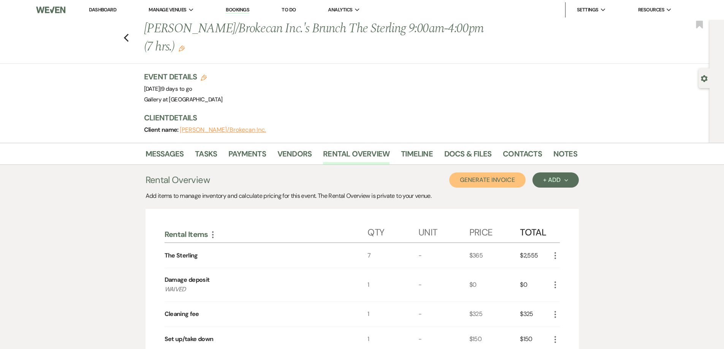
click at [358, 182] on button "Generate Invoice" at bounding box center [487, 180] width 76 height 15
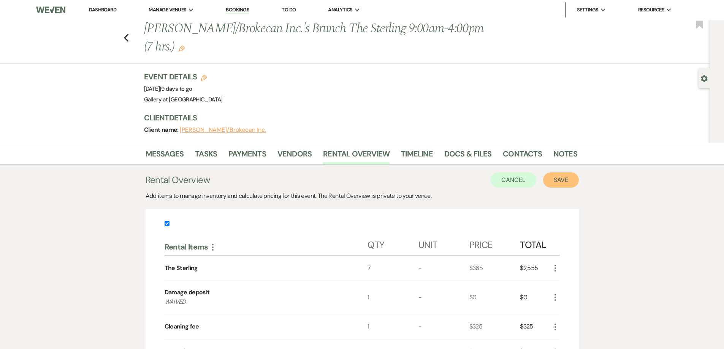
click at [358, 183] on button "Save" at bounding box center [561, 180] width 36 height 15
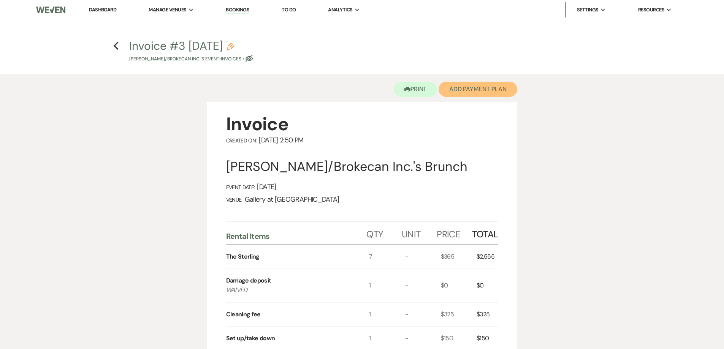
click at [358, 90] on button "Add Payment Plan" at bounding box center [478, 89] width 79 height 15
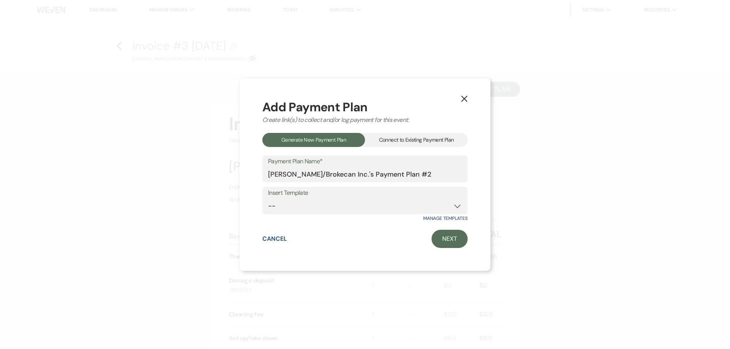
click at [358, 141] on div "Connect to Existing Payment Plan" at bounding box center [416, 140] width 103 height 14
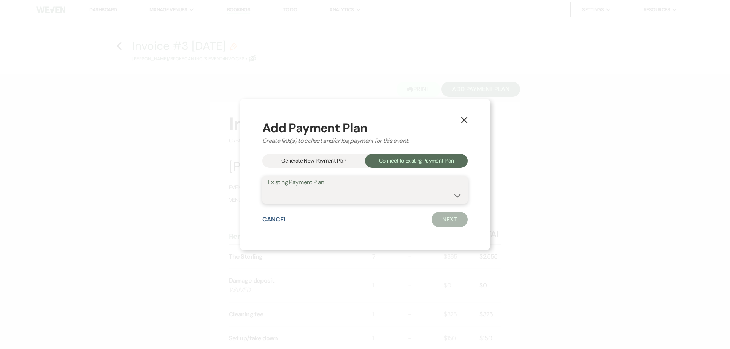
click at [358, 193] on select "[PERSON_NAME]/Brokecan Inc.'s Payment Plan #1" at bounding box center [365, 195] width 194 height 15
select select "24243"
click at [268, 188] on select "[PERSON_NAME]/Brokecan Inc.'s Payment Plan #1" at bounding box center [365, 195] width 194 height 15
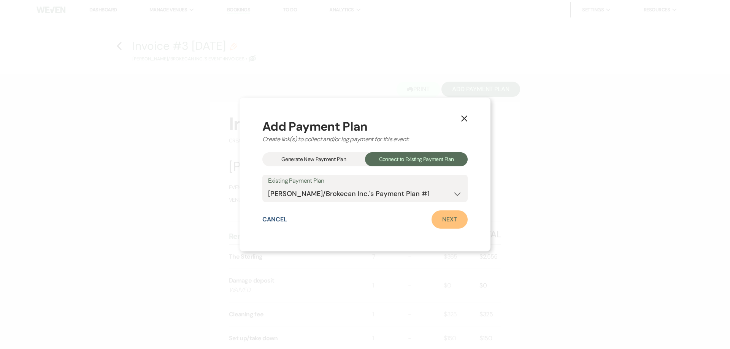
click at [358, 220] on link "Next" at bounding box center [449, 220] width 36 height 18
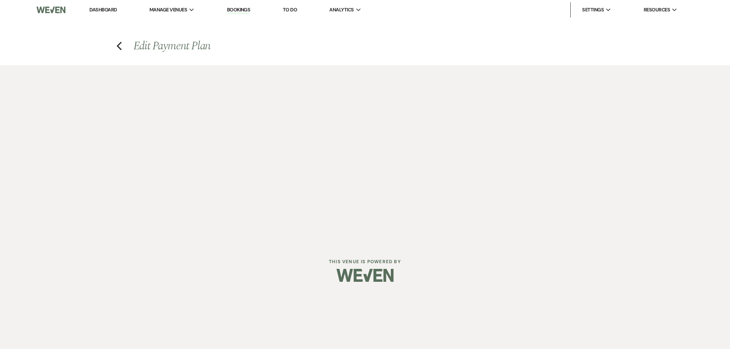
select select "28490"
select select "1"
select select "true"
select select "1"
select select "true"
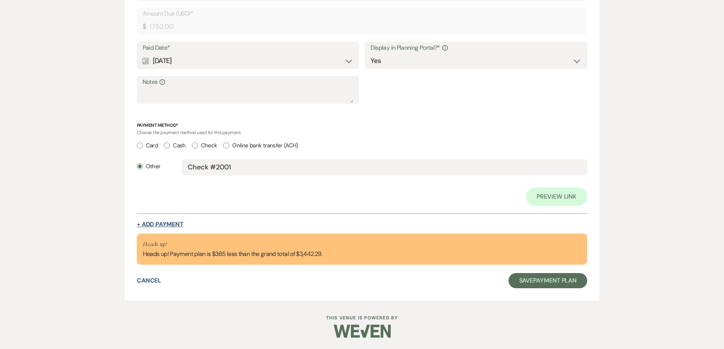
click at [170, 226] on button "+ Add Payment" at bounding box center [160, 225] width 47 height 6
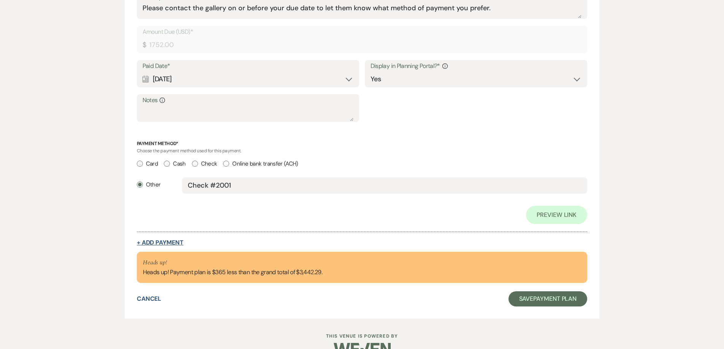
select select "2"
select select "flat"
select select "true"
select select "client"
select select "weeks"
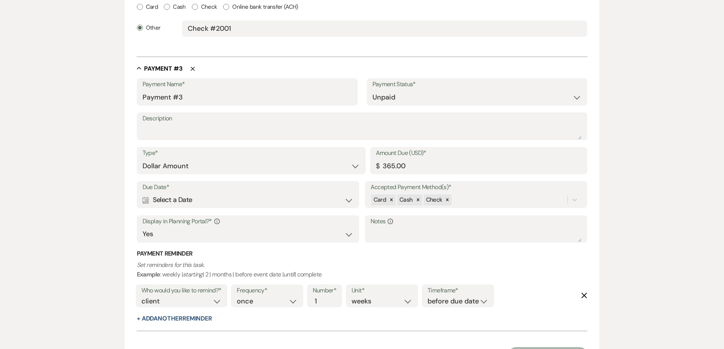
scroll to position [722, 0]
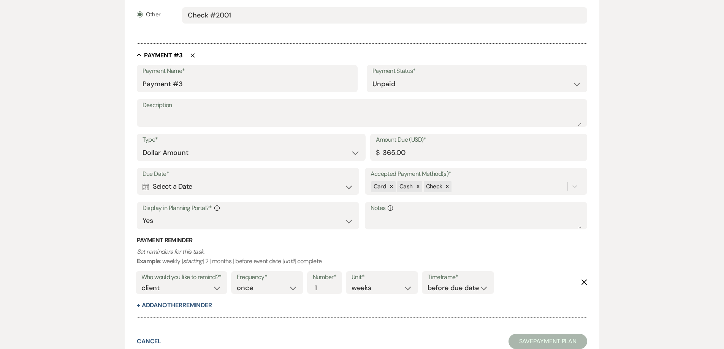
click at [250, 182] on div "Calendar Select a Date Expand" at bounding box center [248, 186] width 211 height 15
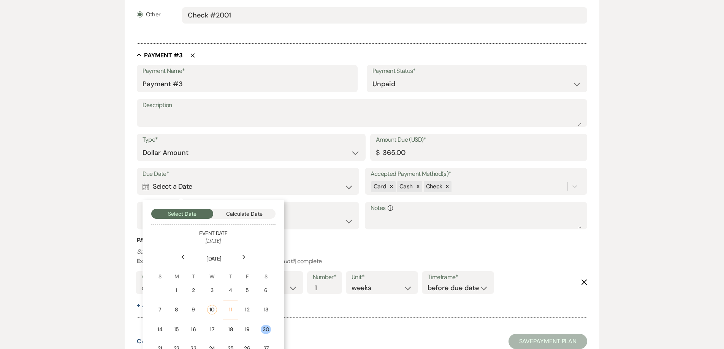
click at [232, 309] on div "11" at bounding box center [231, 310] width 6 height 8
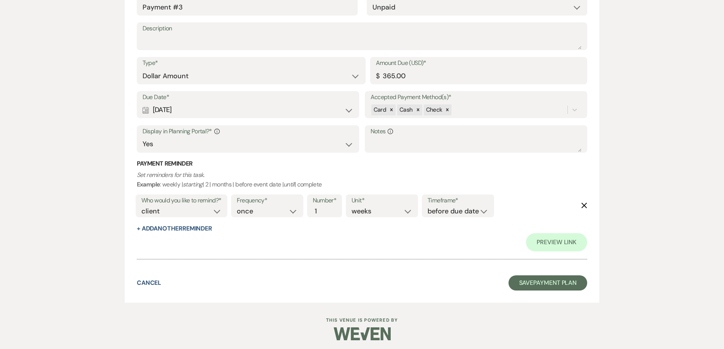
scroll to position [838, 0]
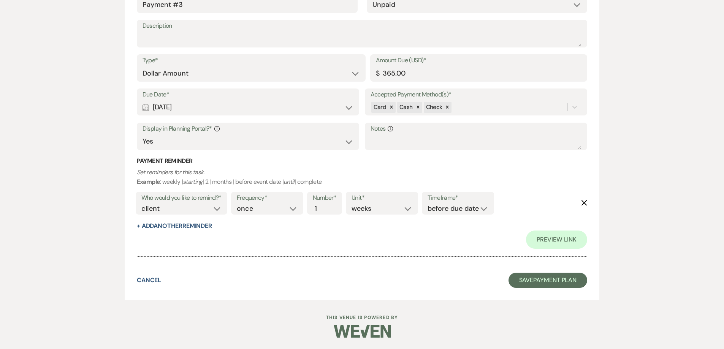
click at [358, 281] on button "Save Payment Plan" at bounding box center [548, 280] width 79 height 15
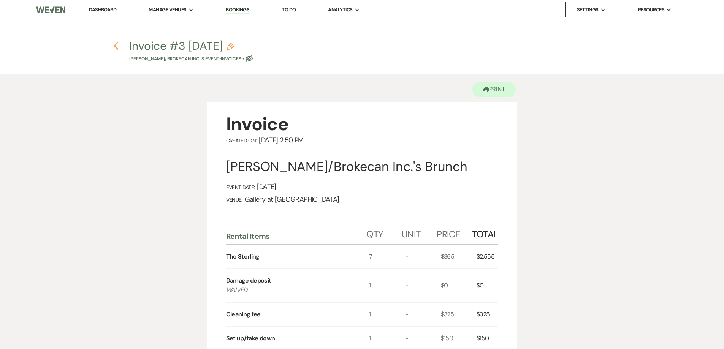
click at [115, 44] on icon "Previous" at bounding box center [116, 45] width 6 height 9
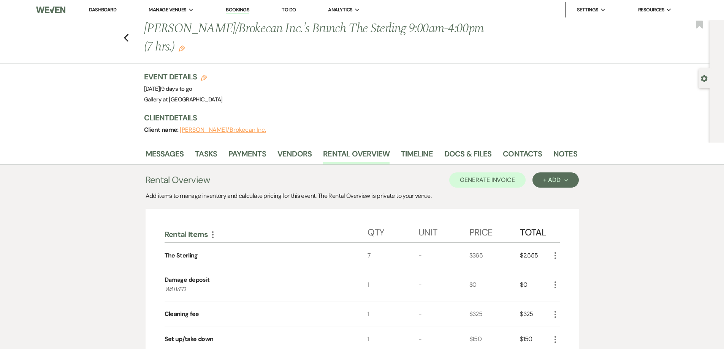
click at [185, 47] on use "button" at bounding box center [182, 49] width 6 height 6
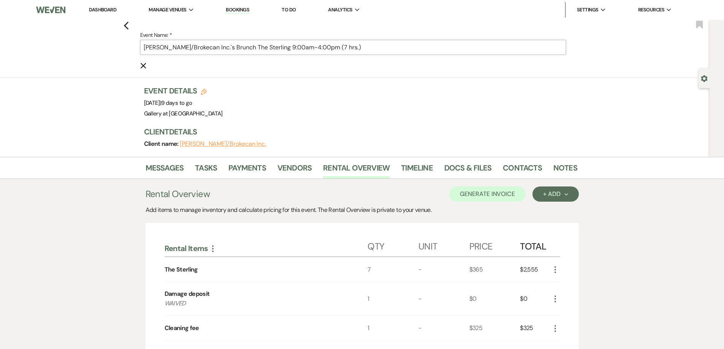
click at [298, 45] on input "[PERSON_NAME]/Brokecan Inc.'s Brunch The Sterling 9:00am-4:00pm (7 hrs.)" at bounding box center [353, 47] width 426 height 15
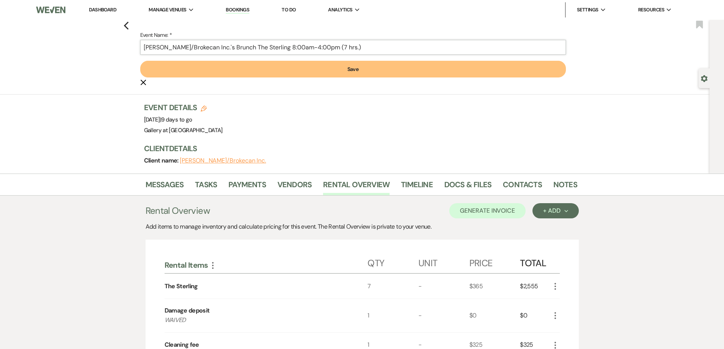
click at [304, 47] on input "[PERSON_NAME]/Brokecan Inc.'s Brunch The Sterling 8:00am-4:00pm (7 hrs.)" at bounding box center [353, 47] width 426 height 15
click at [329, 47] on input "[PERSON_NAME]/Brokecan Inc.'s Brunch The Sterling 8:30am-4:00pm (7 hrs.)" at bounding box center [353, 47] width 426 height 15
click at [348, 46] on input "[PERSON_NAME]/Brokecan Inc.'s Brunch The Sterling 8:30am-4:30pm (7 hrs.)" at bounding box center [353, 47] width 426 height 15
type input "[PERSON_NAME]/Brokecan Inc.'s Brunch The Sterling 8:30am-4:30pm (8 hrs.)"
click at [358, 76] on button "Save" at bounding box center [353, 69] width 426 height 17
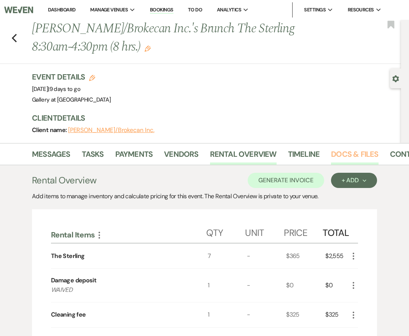
click at [349, 153] on link "Docs & Files" at bounding box center [354, 156] width 47 height 17
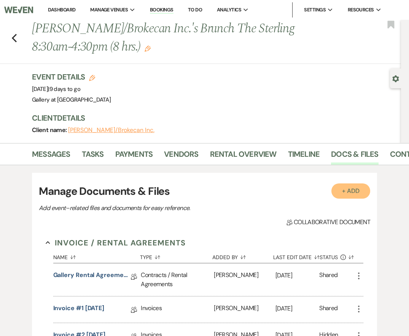
click at [348, 190] on button "+ Add" at bounding box center [350, 190] width 39 height 15
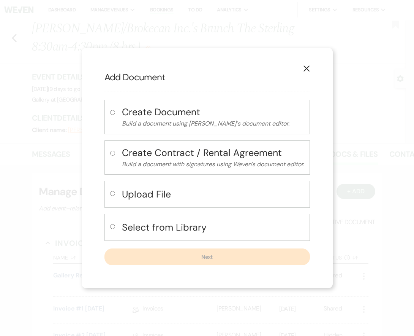
click at [110, 228] on input "radio" at bounding box center [112, 226] width 5 height 5
radio input "true"
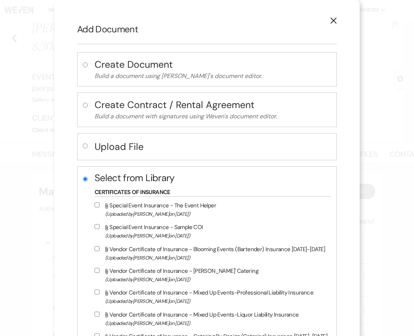
click at [83, 146] on input "radio" at bounding box center [85, 145] width 5 height 5
radio input "true"
radio input "false"
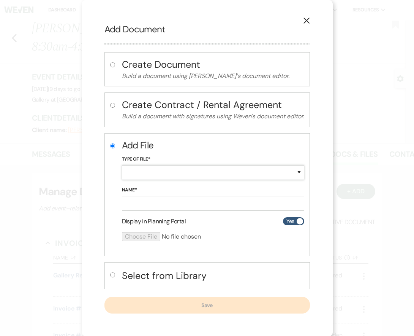
click at [134, 174] on select "Special Event Insurance Vendor Certificate of Insurance Contracts / Rental Agre…" at bounding box center [213, 172] width 182 height 15
click at [122, 165] on select "Special Event Insurance Vendor Certificate of Insurance Contracts / Rental Agre…" at bounding box center [213, 172] width 182 height 15
click at [157, 206] on input "Name*" at bounding box center [213, 203] width 182 height 15
click at [158, 171] on select "Special Event Insurance Vendor Certificate of Insurance Contracts / Rental Agre…" at bounding box center [213, 172] width 182 height 15
click at [168, 170] on select "Special Event Insurance Vendor Certificate of Insurance Contracts / Rental Agre…" at bounding box center [213, 172] width 182 height 15
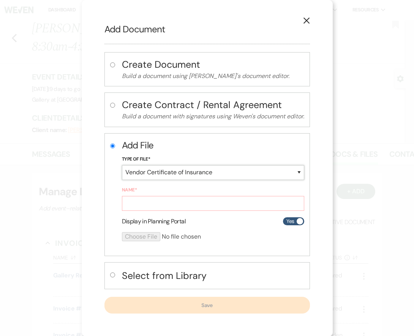
select select "19"
click at [122, 165] on select "Special Event Insurance Vendor Certificate of Insurance Contracts / Rental Agre…" at bounding box center [213, 172] width 182 height 15
click at [141, 212] on form "Add File Type of File* Special Event Insurance Vendor Certificate of Insurance …" at bounding box center [213, 193] width 182 height 108
click at [142, 207] on input "Name*" at bounding box center [213, 203] width 182 height 15
type input "Insurance"
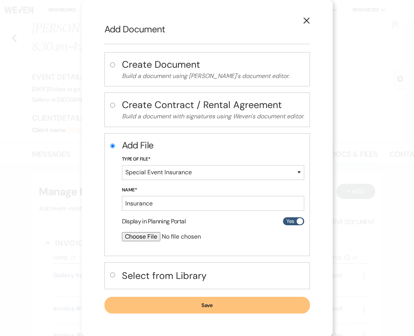
click at [147, 239] on input "file" at bounding box center [193, 236] width 142 height 9
type input "C:\fakepath\Gallery At [GEOGRAPHIC_DATA], LLC Certificate (21).pdf"
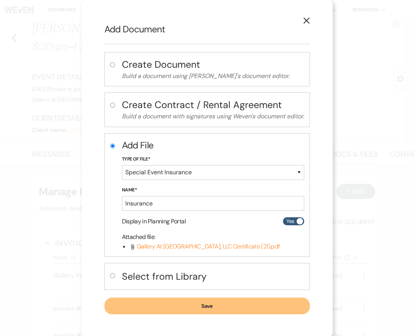
click at [186, 311] on button "Save" at bounding box center [208, 305] width 206 height 17
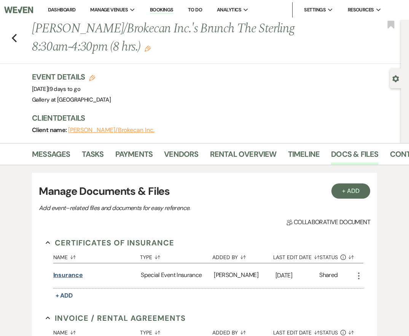
click at [64, 276] on button "Insurance" at bounding box center [68, 274] width 30 height 9
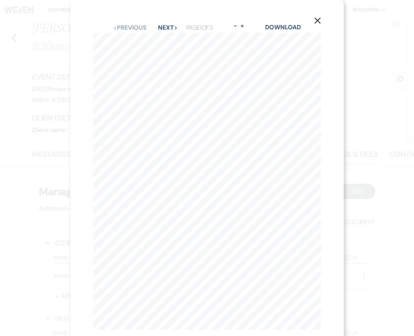
click at [59, 271] on div "X Previous Previous Next Next Page 1 of 3 - Zoom + Download SHOULD ANY OF THE A…" at bounding box center [207, 168] width 414 height 336
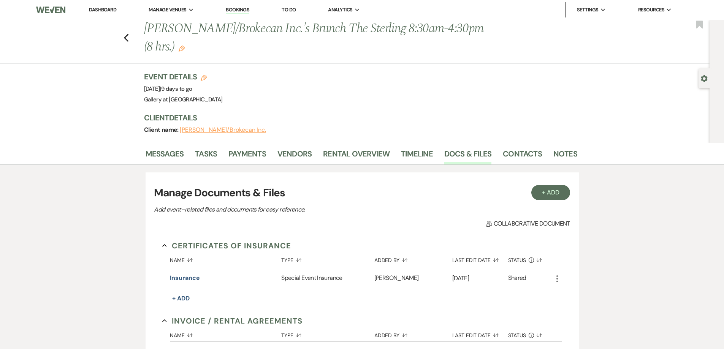
click at [116, 12] on link "Dashboard" at bounding box center [102, 9] width 27 height 6
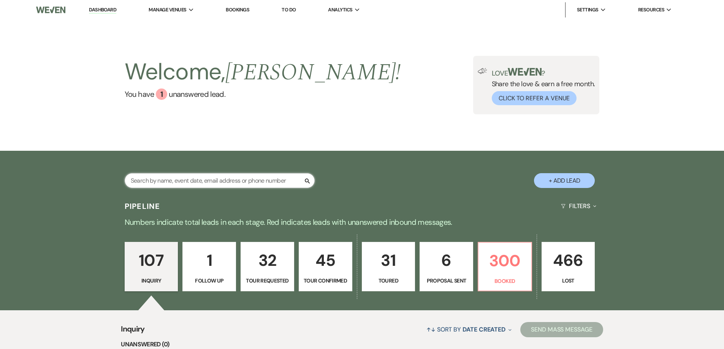
click at [208, 181] on input "text" at bounding box center [220, 180] width 190 height 15
type input "CynthiaJo"
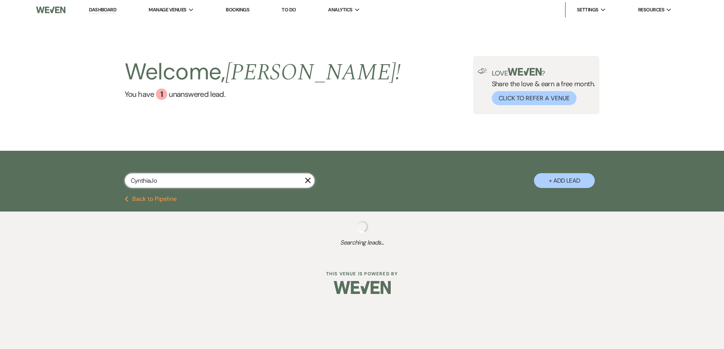
select select "8"
select select "4"
select select "5"
select select "8"
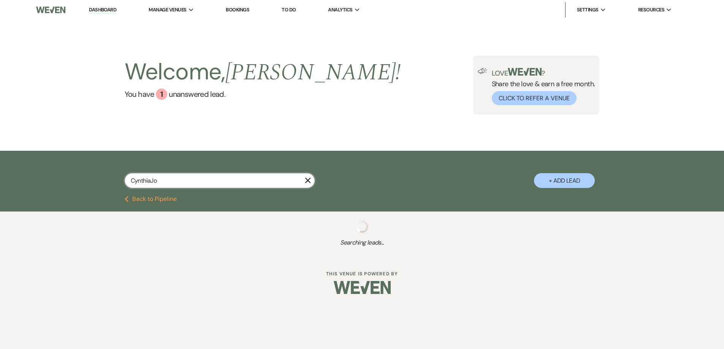
select select "8"
select select "5"
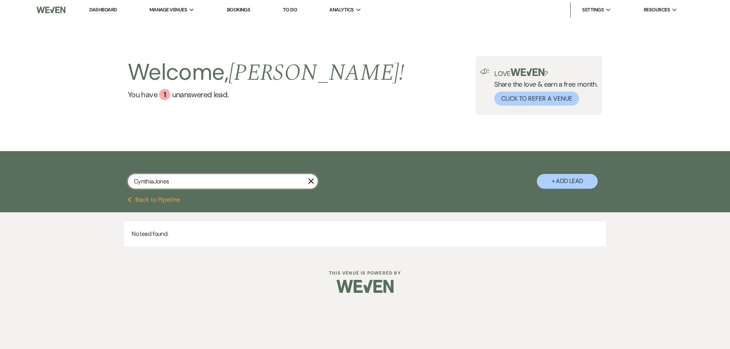
click at [154, 181] on input "CynthiaJones" at bounding box center [223, 181] width 190 height 15
type input "[PERSON_NAME]"
select select "8"
select select "4"
select select "2"
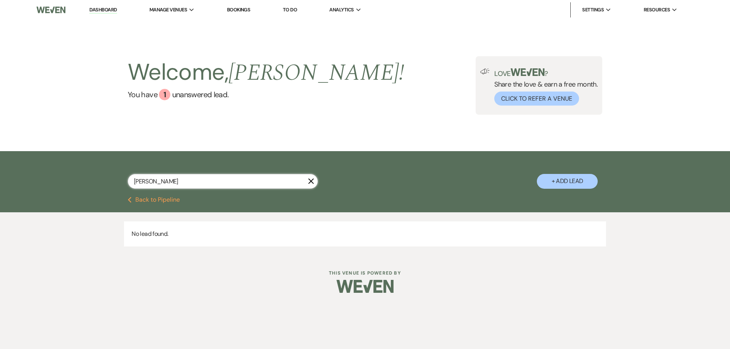
select select "5"
select select "4"
select select "6"
select select "8"
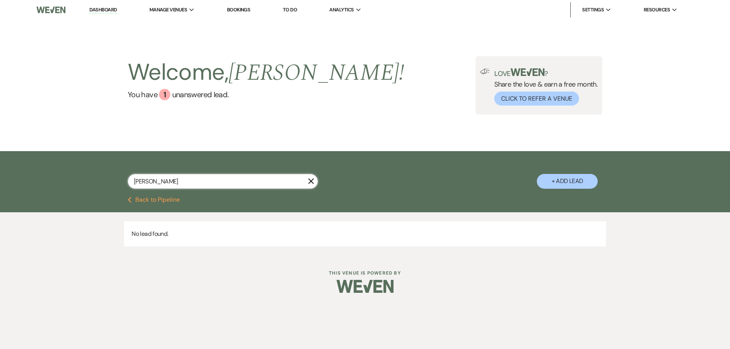
select select "8"
select select "5"
select select "8"
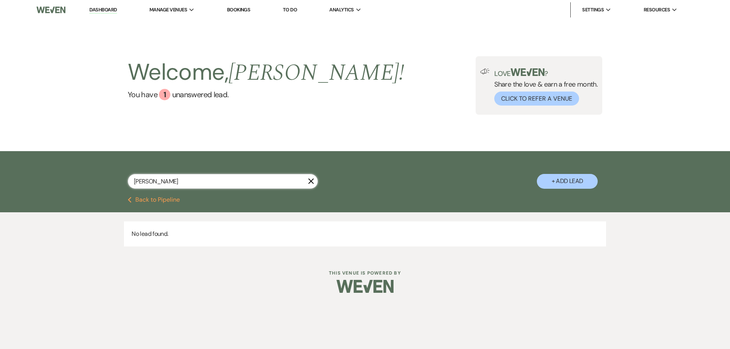
select select "5"
select select "8"
select select "5"
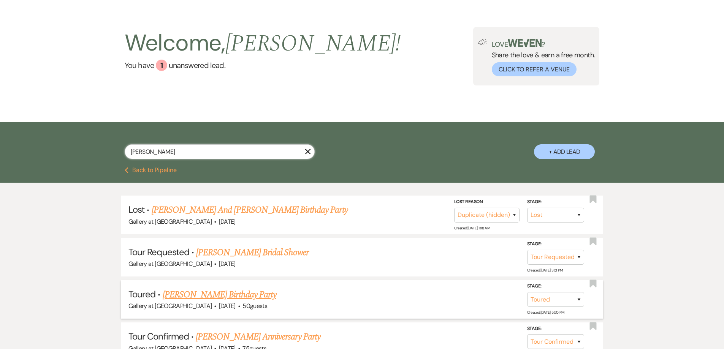
scroll to position [76, 0]
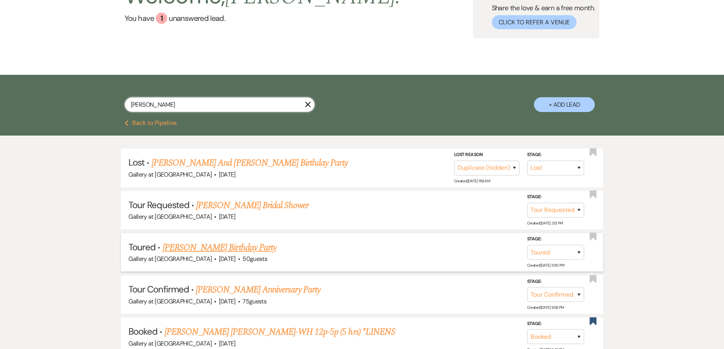
type input "[PERSON_NAME]"
click at [242, 249] on link "[PERSON_NAME] Birthday Party" at bounding box center [220, 248] width 114 height 14
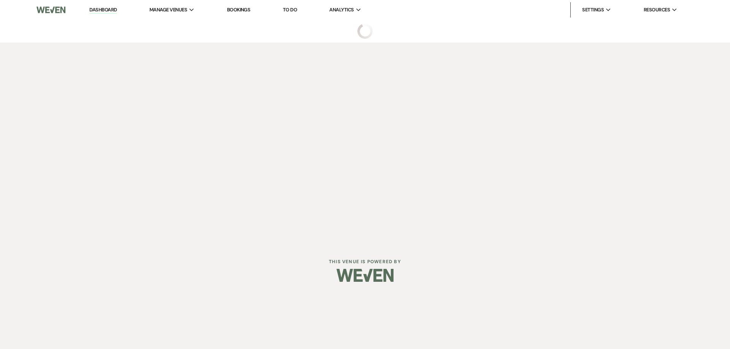
select select "5"
select select "4"
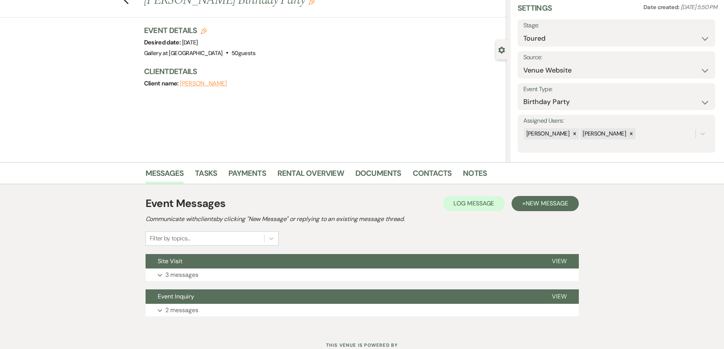
scroll to position [56, 0]
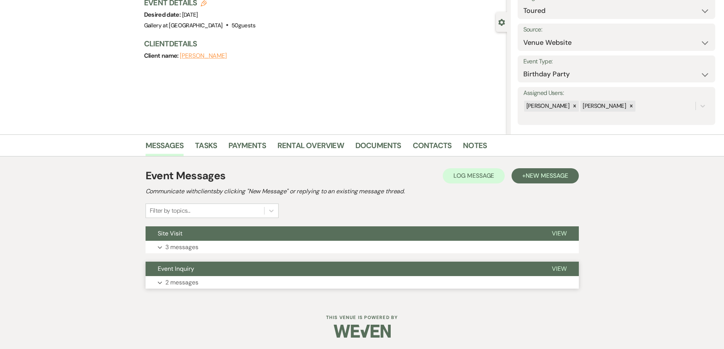
click at [242, 287] on button "Expand 2 messages" at bounding box center [362, 282] width 433 height 13
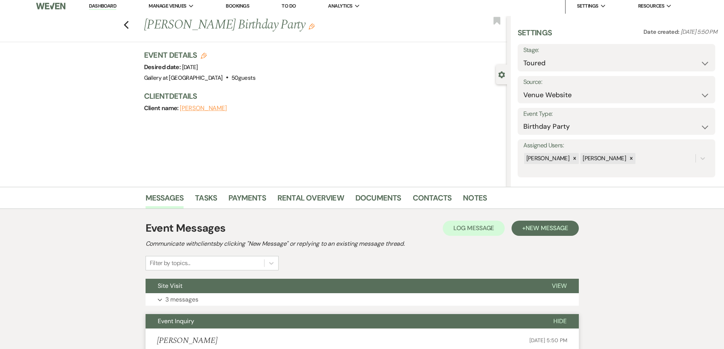
scroll to position [0, 0]
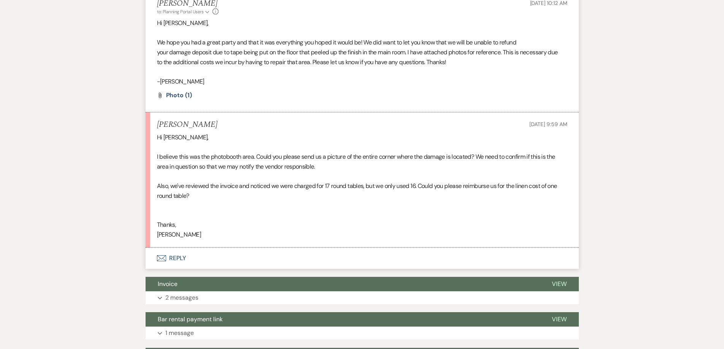
click at [234, 260] on button "Envelope Reply" at bounding box center [362, 258] width 433 height 21
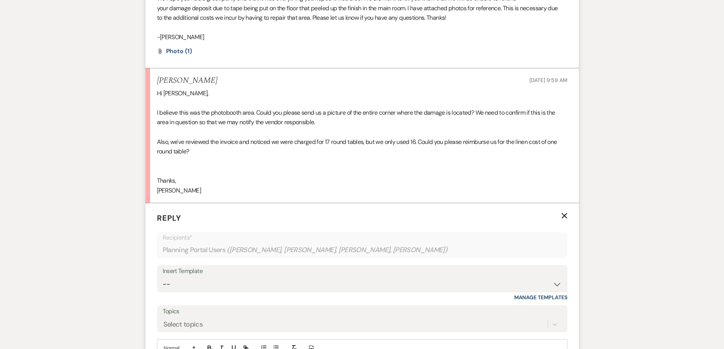
scroll to position [390, 0]
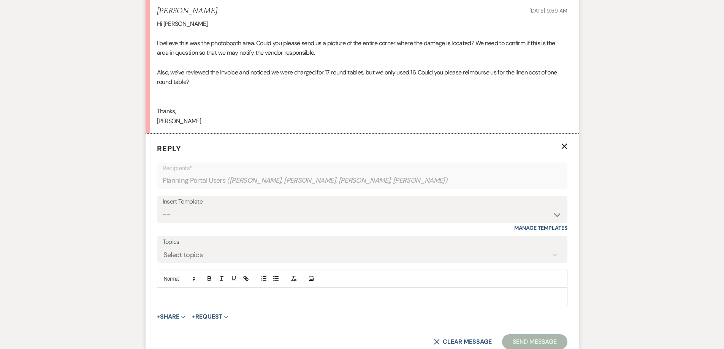
click at [254, 300] on p at bounding box center [362, 297] width 398 height 8
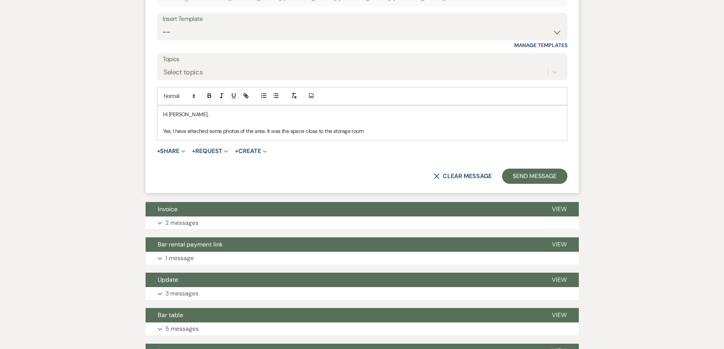
scroll to position [580, 0]
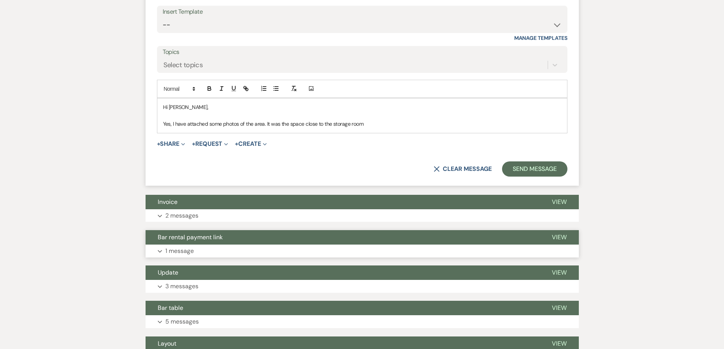
click at [227, 246] on button "Expand 1 message" at bounding box center [362, 251] width 433 height 13
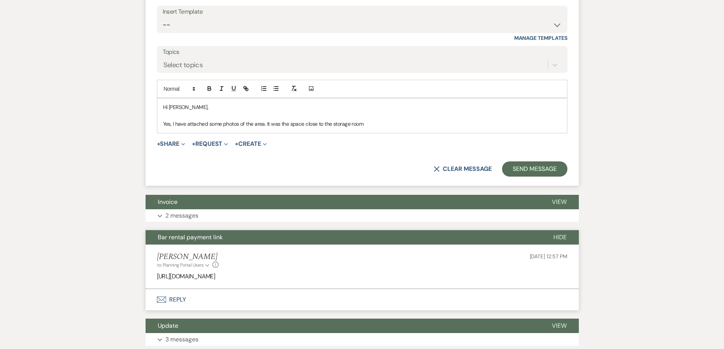
click at [231, 238] on button "Bar rental payment link" at bounding box center [344, 237] width 396 height 14
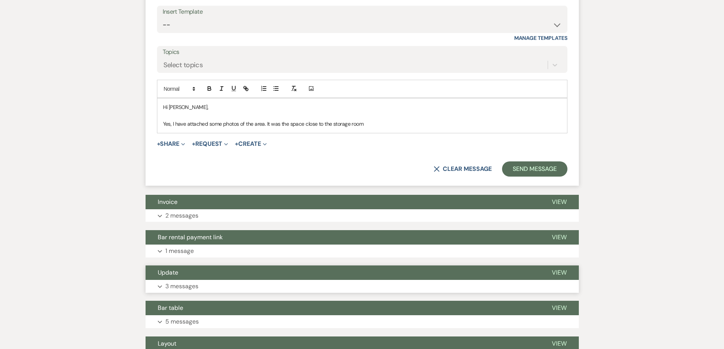
click at [249, 287] on button "Expand 3 messages" at bounding box center [362, 286] width 433 height 13
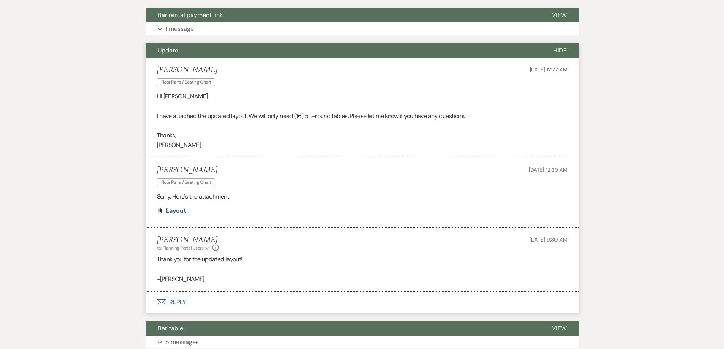
scroll to position [808, 0]
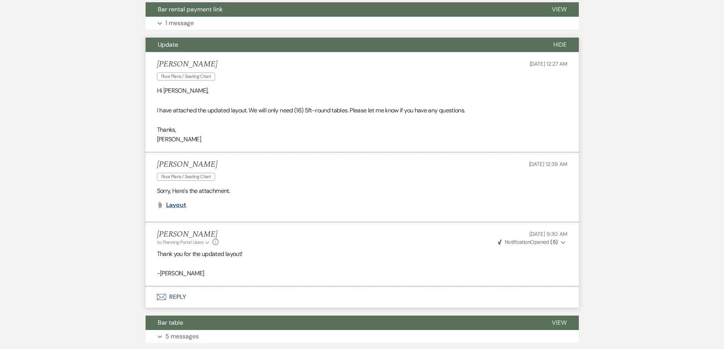
click at [180, 204] on span "Layout" at bounding box center [176, 205] width 21 height 8
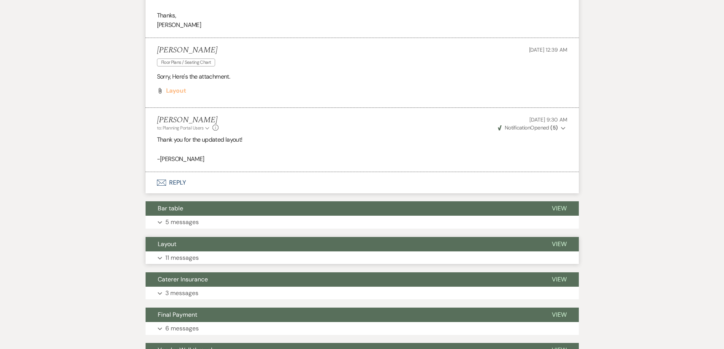
scroll to position [960, 0]
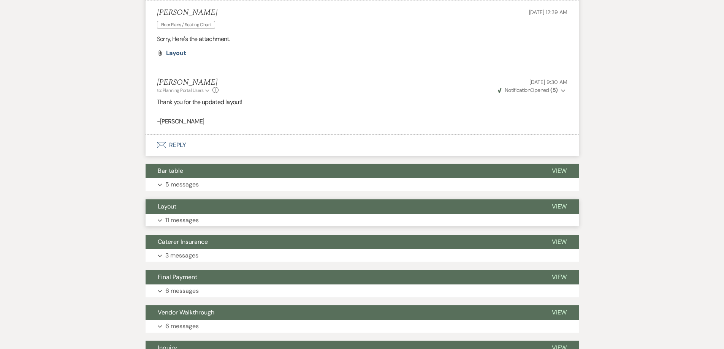
click at [316, 220] on button "Expand 11 messages" at bounding box center [362, 220] width 433 height 13
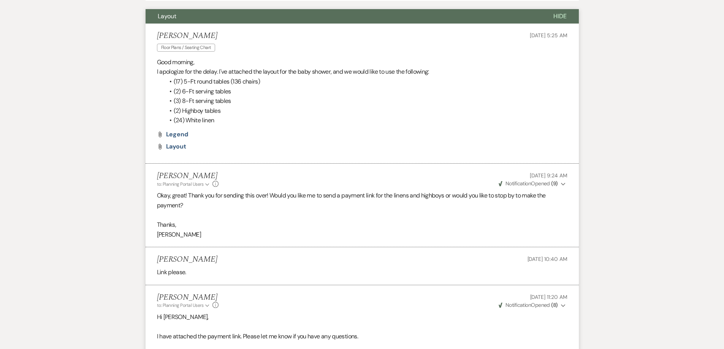
scroll to position [1150, 0]
click at [177, 136] on span "Legend" at bounding box center [177, 135] width 22 height 8
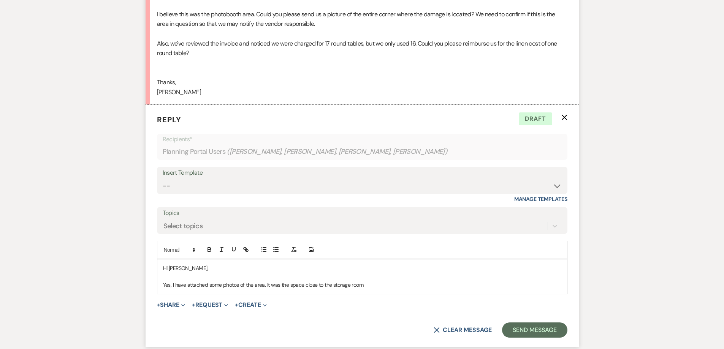
scroll to position [390, 0]
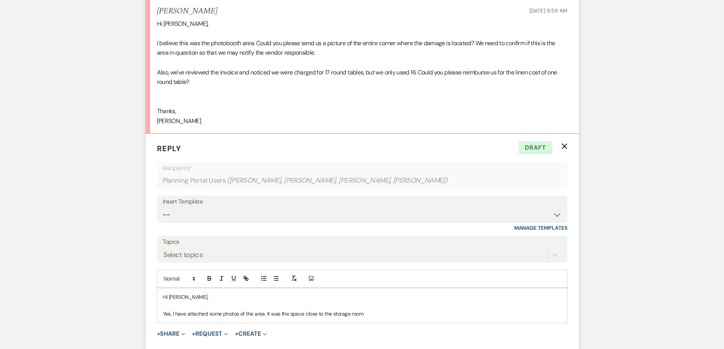
click at [387, 312] on p "Yes, I have attached some photos of the area. It was the space close to the sto…" at bounding box center [362, 314] width 398 height 8
click at [490, 313] on p "Yes, I have attached some photos of the area. It was the space close to the sto…" at bounding box center [362, 314] width 398 height 8
click at [539, 312] on p "Yes, I have attached some photos of the area. It was the space close to the sto…" at bounding box center [362, 314] width 398 height 8
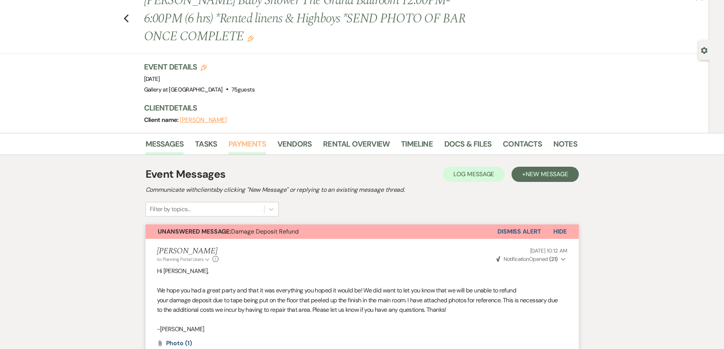
scroll to position [0, 0]
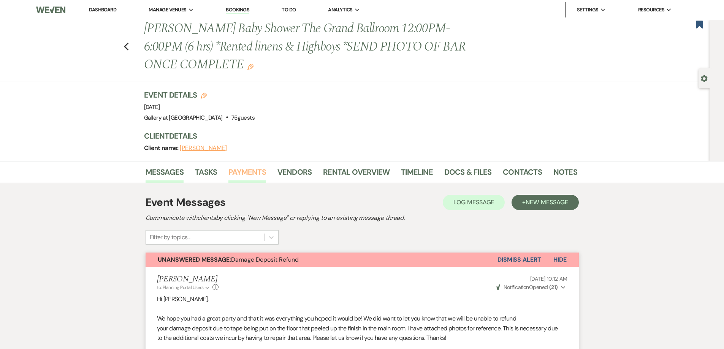
click at [246, 167] on link "Payments" at bounding box center [247, 174] width 38 height 17
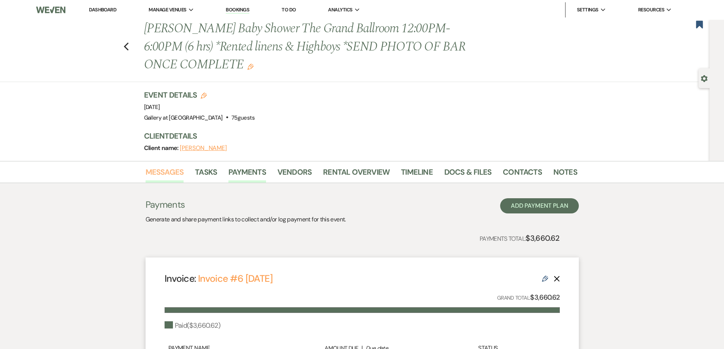
click at [159, 175] on link "Messages" at bounding box center [165, 174] width 38 height 17
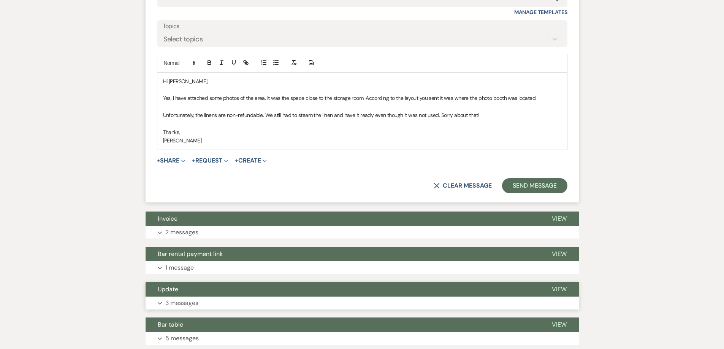
scroll to position [661, 0]
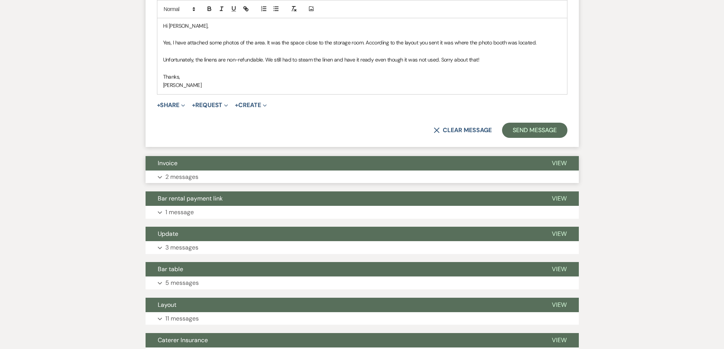
click at [252, 181] on button "Expand 2 messages" at bounding box center [362, 177] width 433 height 13
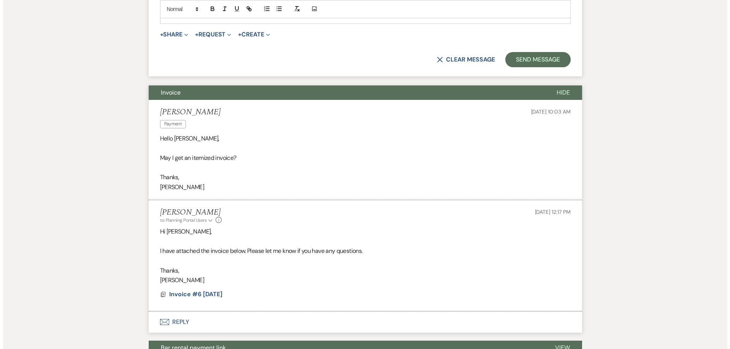
scroll to position [737, 0]
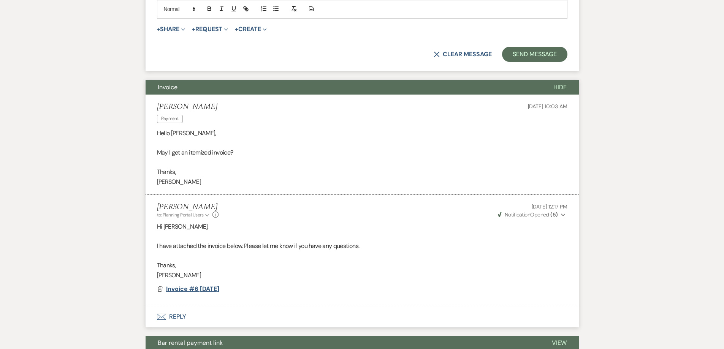
click at [216, 291] on span "Invoice #6 9-2-2025" at bounding box center [192, 289] width 53 height 8
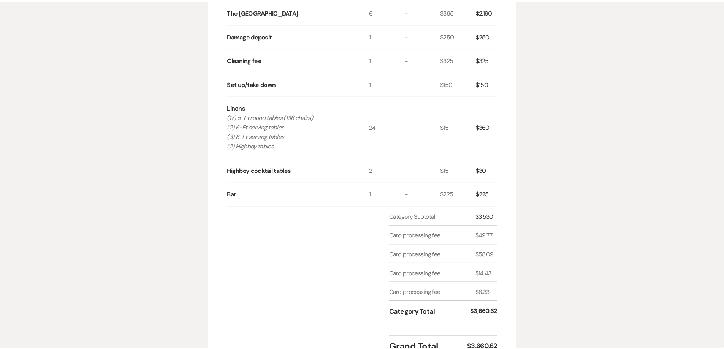
scroll to position [0, 0]
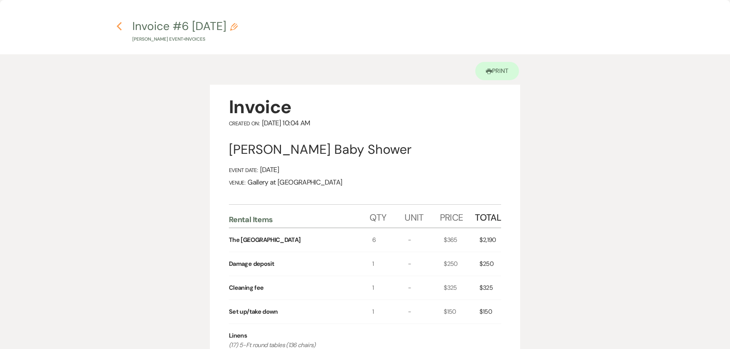
click at [116, 27] on icon "Previous" at bounding box center [119, 26] width 6 height 9
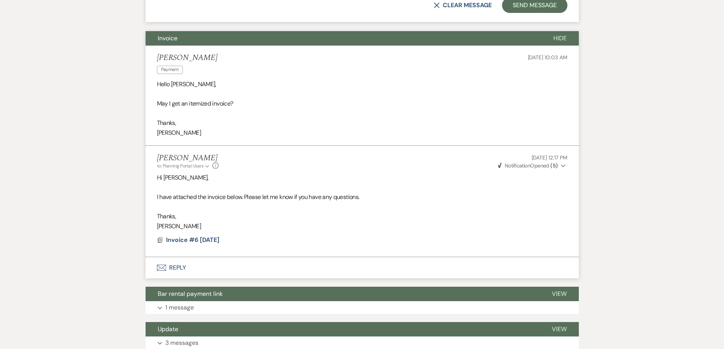
scroll to position [836, 0]
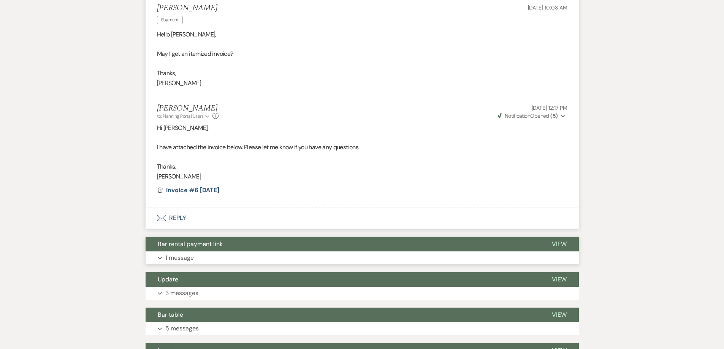
click at [187, 250] on button "Bar rental payment link" at bounding box center [343, 244] width 394 height 14
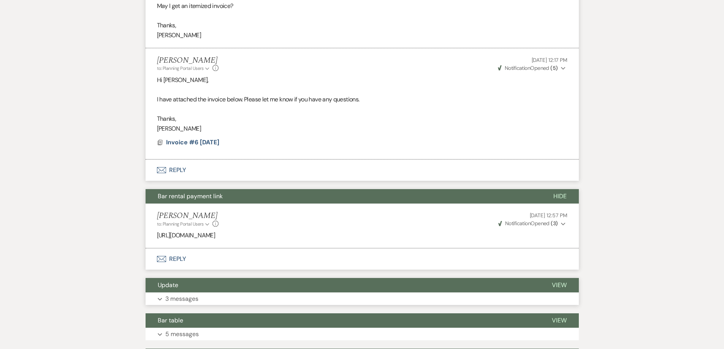
scroll to position [1026, 0]
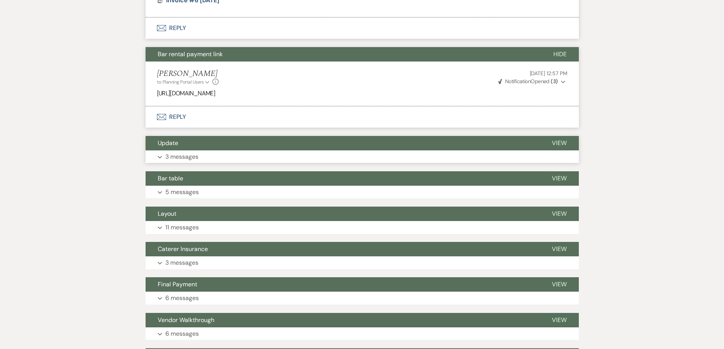
click at [203, 154] on button "Expand 3 messages" at bounding box center [362, 157] width 433 height 13
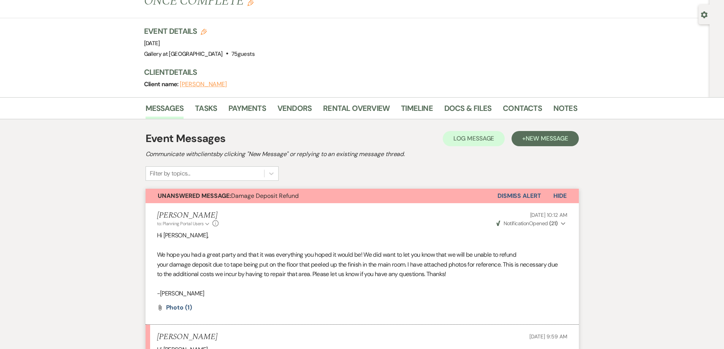
scroll to position [0, 0]
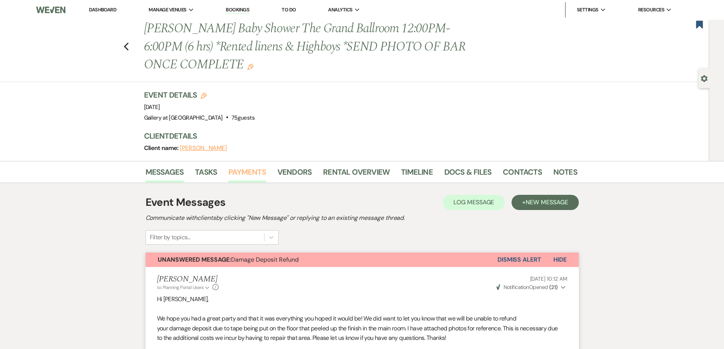
click at [241, 174] on link "Payments" at bounding box center [247, 174] width 38 height 17
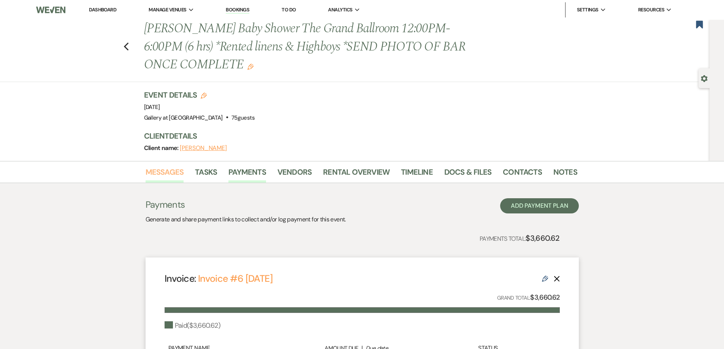
click at [155, 171] on link "Messages" at bounding box center [165, 174] width 38 height 17
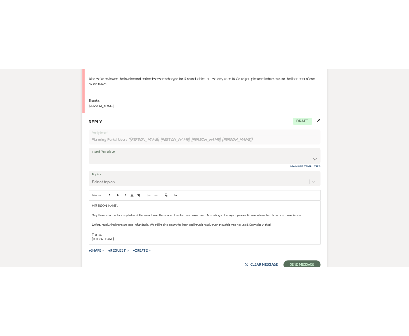
scroll to position [471, 0]
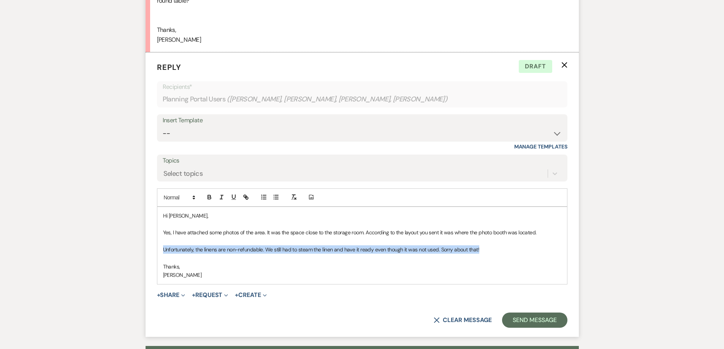
drag, startPoint x: 494, startPoint y: 251, endPoint x: 160, endPoint y: 251, distance: 334.1
click at [160, 251] on div "Hi Jasmine, Yes, I have attached some photos of the area. It was the space clos…" at bounding box center [362, 245] width 410 height 77
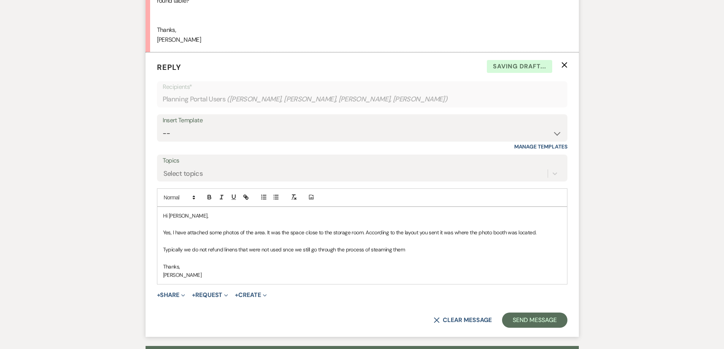
click at [292, 249] on p "Typically we do not refund linens that were not used snce we still go through t…" at bounding box center [362, 250] width 398 height 8
click at [287, 253] on p "Typically we do not refund linens that were not used snce we still go through t…" at bounding box center [362, 250] width 398 height 8
click at [414, 247] on p "Typically we do not refund linens that were not used since we still go through …" at bounding box center [362, 250] width 398 height 8
click at [182, 250] on p "Typically we do not refund linens that were not used since we still go through …" at bounding box center [362, 250] width 398 height 8
click at [417, 250] on p "Typically, we do not refund linens that were not used since we still go through…" at bounding box center [362, 250] width 398 height 8
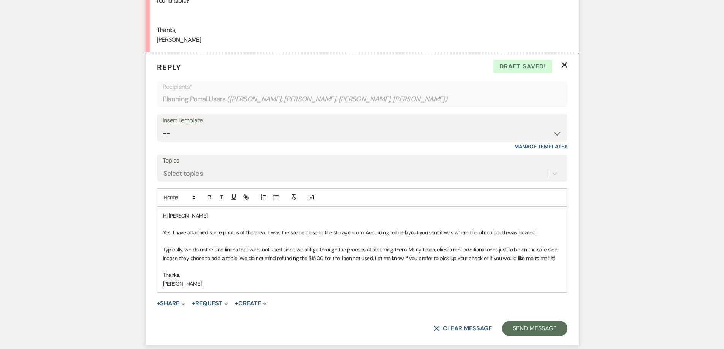
click at [224, 250] on p "Typically, we do not refund linens that were not used since we still go through…" at bounding box center [362, 254] width 398 height 17
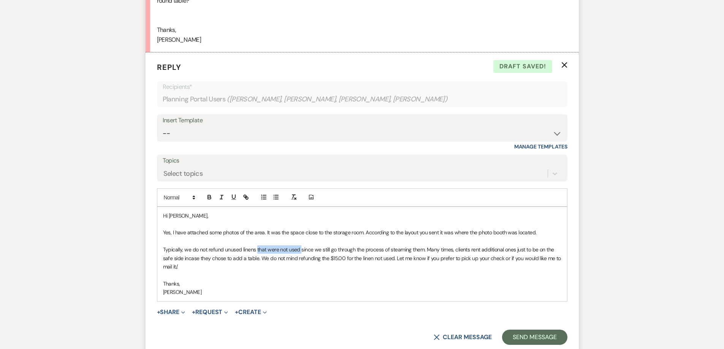
drag, startPoint x: 300, startPoint y: 249, endPoint x: 256, endPoint y: 249, distance: 43.7
click at [256, 249] on p "Typically, we do not refund unused linens that were not used since we still go …" at bounding box center [362, 258] width 398 height 25
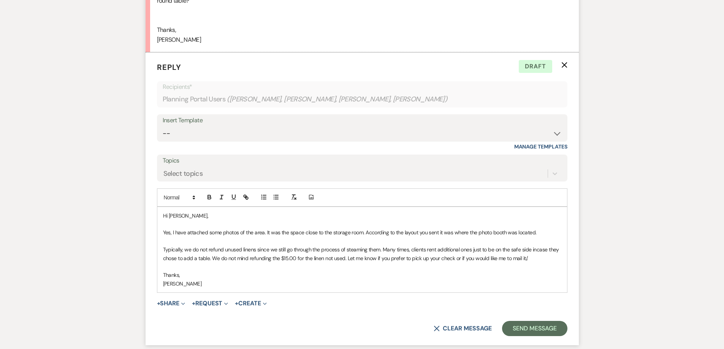
click at [312, 251] on p "Typically, we do not refund unused linens since we still go through the process…" at bounding box center [362, 254] width 398 height 17
drag, startPoint x: 291, startPoint y: 251, endPoint x: 278, endPoint y: 251, distance: 12.5
click at [278, 251] on p "Typically, we do not refund unused linens since we still go through the process…" at bounding box center [362, 254] width 398 height 17
click at [393, 249] on p "Typically, we do not refund unused linens since we have already gone through th…" at bounding box center [362, 254] width 398 height 17
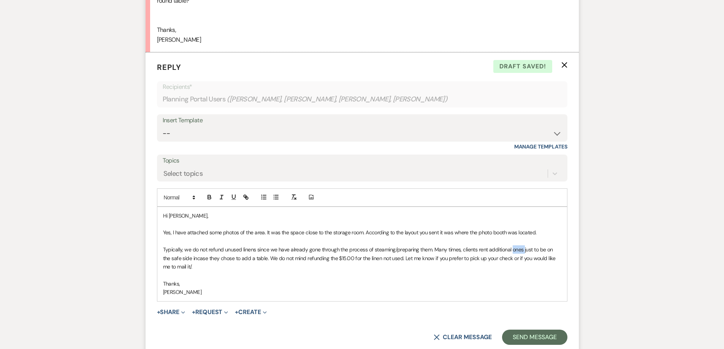
drag, startPoint x: 522, startPoint y: 252, endPoint x: 512, endPoint y: 251, distance: 10.6
click at [512, 251] on p "Typically, we do not refund unused linens since we have already gone through th…" at bounding box center [362, 258] width 398 height 25
click at [227, 262] on p "Typically, we do not refund unused linens since we have already gone through th…" at bounding box center [362, 258] width 398 height 25
click at [228, 260] on p "Typically, we do not refund unused linens since we have already gone through th…" at bounding box center [362, 258] width 398 height 25
click at [233, 279] on p at bounding box center [362, 275] width 398 height 8
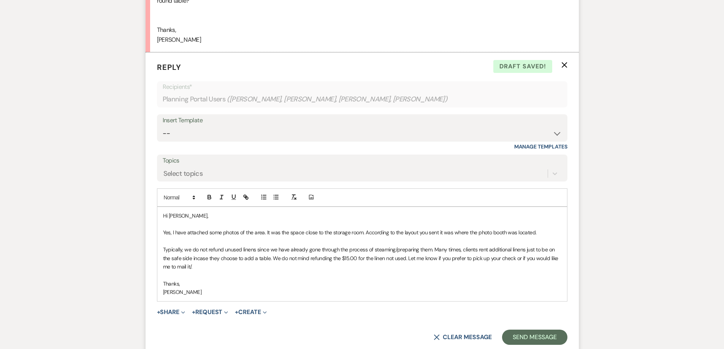
click at [228, 260] on p "Typically, we do not refund unused linens since we have already gone through th…" at bounding box center [362, 258] width 398 height 25
drag, startPoint x: 208, startPoint y: 261, endPoint x: 193, endPoint y: 260, distance: 14.1
click at [193, 260] on p "Typically, we do not refund unused linens since we have already gone through th…" at bounding box center [362, 258] width 398 height 25
click at [205, 260] on p "Typically, we do not refund unused linens since we have already gone through th…" at bounding box center [362, 258] width 398 height 25
drag, startPoint x: 192, startPoint y: 260, endPoint x: 524, endPoint y: 250, distance: 332.7
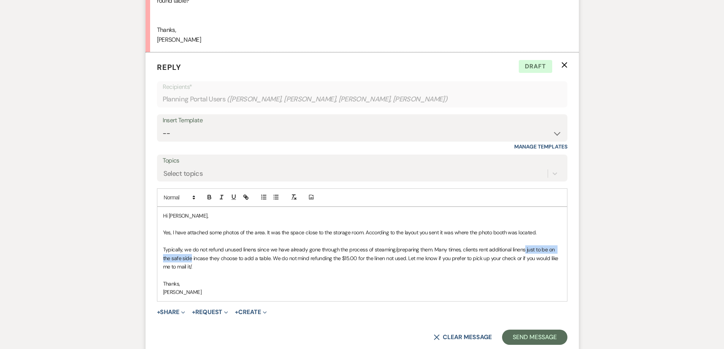
click at [524, 250] on p "Typically, we do not refund unused linens since we have already gone through th…" at bounding box center [362, 258] width 398 height 25
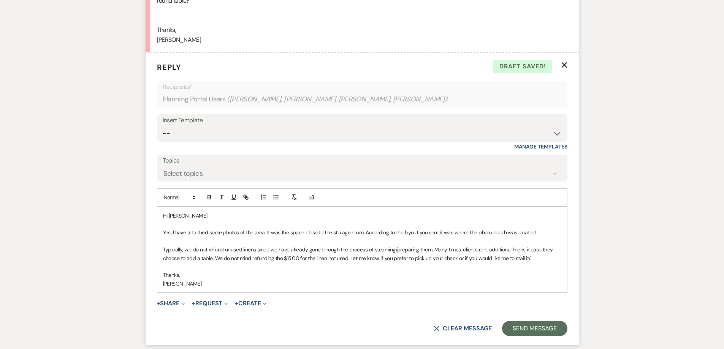
click at [213, 257] on p "Typically, we do not refund unused linens since we have already gone through th…" at bounding box center [362, 254] width 398 height 17
click at [225, 280] on p "[PERSON_NAME]" at bounding box center [362, 284] width 398 height 8
click at [527, 249] on p "Typically, we do not refund unused linens since we have already gone through th…" at bounding box center [362, 254] width 398 height 17
click at [529, 249] on p "Typically, we do not refund unused linens since we have already gone through th…" at bounding box center [362, 254] width 398 height 17
click at [212, 261] on p "Typically, we do not refund unused linens since we have already gone through th…" at bounding box center [362, 254] width 398 height 17
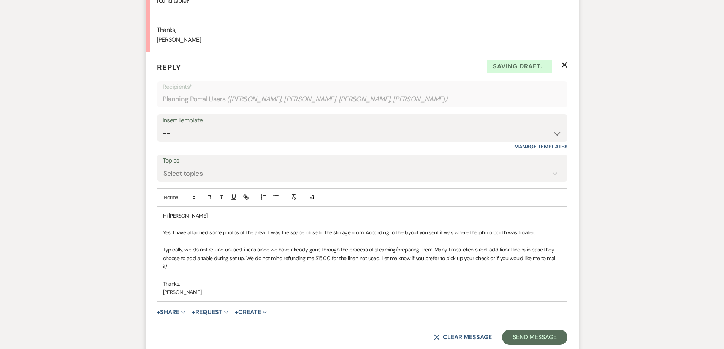
click at [246, 261] on p "Typically, we do not refund unused linens since we have already gone through th…" at bounding box center [362, 258] width 398 height 25
drag, startPoint x: 269, startPoint y: 257, endPoint x: 262, endPoint y: 257, distance: 6.8
click at [262, 257] on p "Typically, we do not refund unused linens since we have already gone through th…" at bounding box center [362, 258] width 398 height 25
drag, startPoint x: 282, startPoint y: 257, endPoint x: 244, endPoint y: 257, distance: 38.4
click at [244, 257] on p "Typically, we do not refund unused linens since we have already gone through th…" at bounding box center [362, 258] width 398 height 25
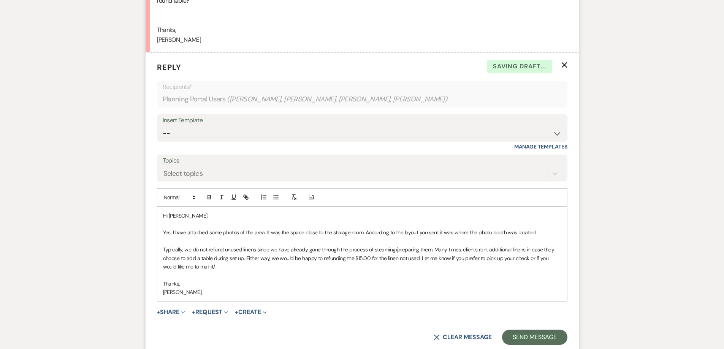
click at [343, 258] on p "Typically, we do not refund unused linens since we have already gone through th…" at bounding box center [362, 258] width 398 height 25
drag, startPoint x: 428, startPoint y: 259, endPoint x: 420, endPoint y: 259, distance: 7.2
click at [420, 259] on p "Typically, we do not refund unused linens since we have already gone through th…" at bounding box center [362, 258] width 398 height 25
click at [172, 269] on p "Typically, we do not refund unused linens since we have already gone through th…" at bounding box center [362, 258] width 398 height 25
click at [193, 266] on p "Typically, we do not refund unused linens since we have already gone through th…" at bounding box center [362, 258] width 398 height 25
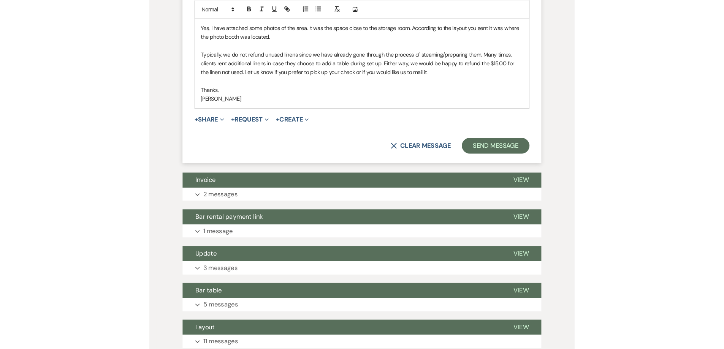
scroll to position [699, 0]
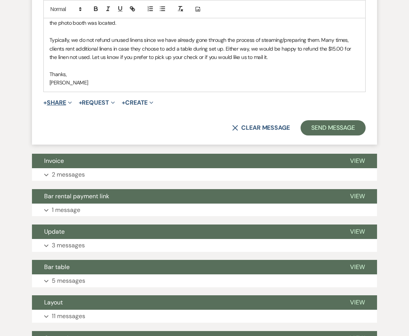
click at [72, 104] on icon "Expand" at bounding box center [70, 103] width 4 height 4
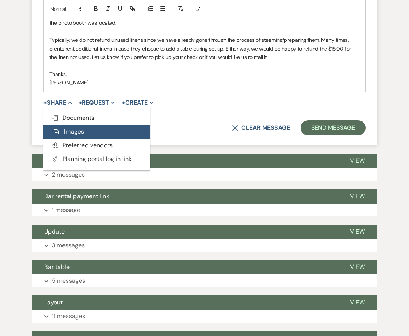
click at [80, 132] on span "Add Photo Images" at bounding box center [68, 131] width 32 height 8
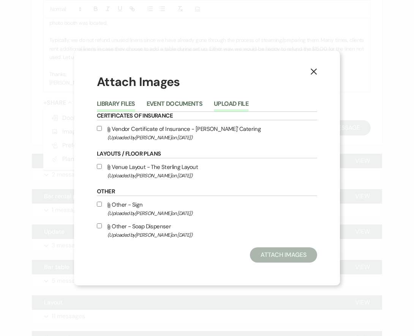
click at [227, 106] on button "Upload File" at bounding box center [231, 106] width 35 height 11
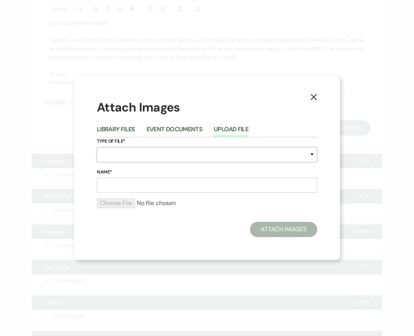
click at [132, 155] on select "Special Event Insurance Vendor Certificate of Insurance Contracts / Rental Agre…" at bounding box center [207, 154] width 220 height 15
select select "55"
click at [97, 147] on select "Special Event Insurance Vendor Certificate of Insurance Contracts / Rental Agre…" at bounding box center [207, 154] width 220 height 15
click at [126, 182] on input "Name*" at bounding box center [207, 185] width 220 height 15
type input "Photo (1)"
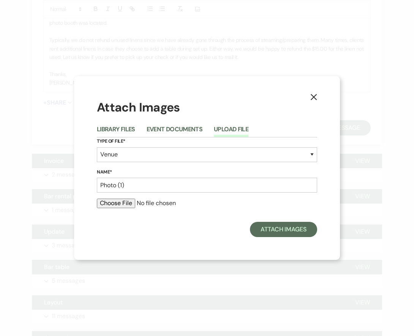
click at [119, 202] on input "file" at bounding box center [207, 202] width 220 height 9
type input "C:\fakepath\IMG_9402.jpg"
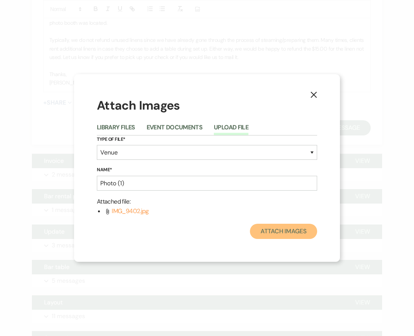
click at [284, 232] on button "Attach Images" at bounding box center [283, 230] width 67 height 15
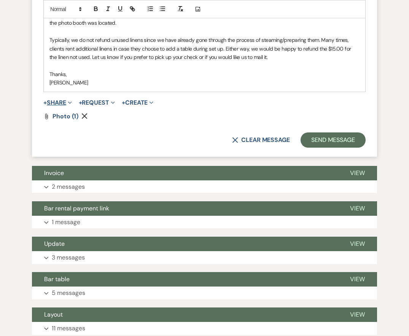
click at [66, 101] on button "+ Share Expand" at bounding box center [57, 103] width 29 height 6
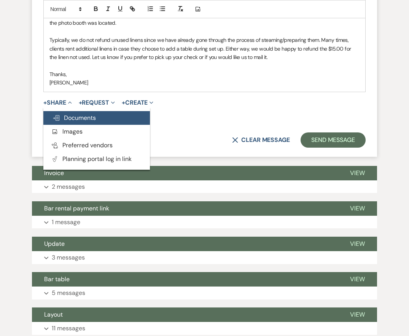
click at [71, 117] on span "Doc Upload Documents" at bounding box center [73, 118] width 43 height 8
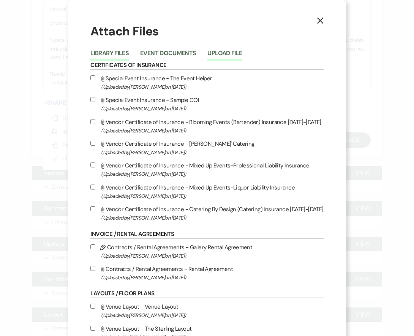
click at [219, 51] on button "Upload File" at bounding box center [225, 55] width 35 height 11
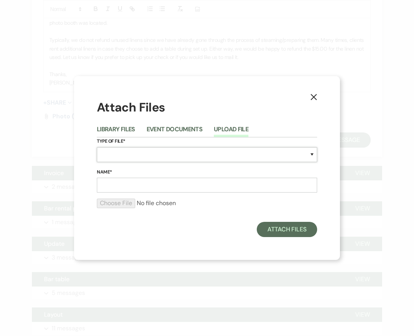
click at [106, 153] on select "Special Event Insurance Vendor Certificate of Insurance Contracts / Rental Agre…" at bounding box center [207, 154] width 220 height 15
click at [339, 62] on div "X Attach Files Library Files Event Documents Upload File Type of File* Special …" at bounding box center [207, 168] width 414 height 336
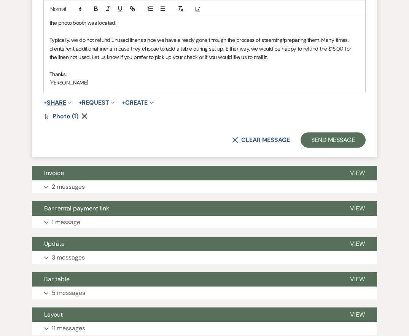
click at [66, 106] on button "+ Share Expand" at bounding box center [57, 103] width 29 height 6
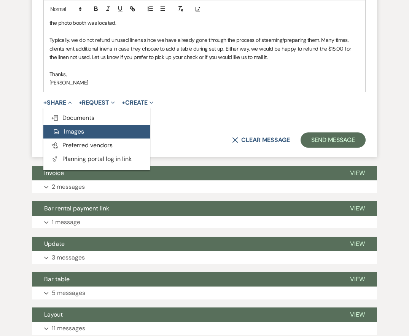
click at [68, 135] on button "Add Photo Images" at bounding box center [96, 132] width 106 height 14
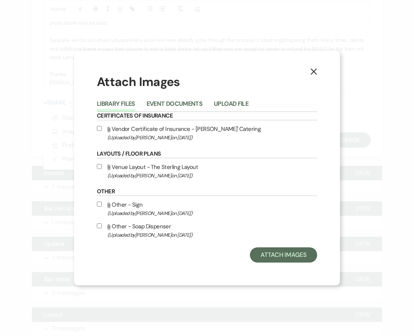
click at [212, 105] on li "Event Documents" at bounding box center [180, 105] width 67 height 13
click at [222, 103] on button "Upload File" at bounding box center [231, 106] width 35 height 11
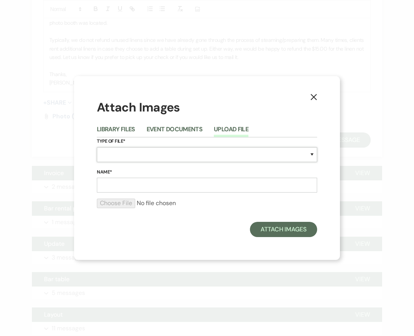
click at [138, 158] on select "Special Event Insurance Vendor Certificate of Insurance Contracts / Rental Agre…" at bounding box center [207, 154] width 220 height 15
select select "55"
click at [97, 147] on select "Special Event Insurance Vendor Certificate of Insurance Contracts / Rental Agre…" at bounding box center [207, 154] width 220 height 15
click at [119, 186] on input "Name*" at bounding box center [207, 185] width 220 height 15
type input "Photo (2)"
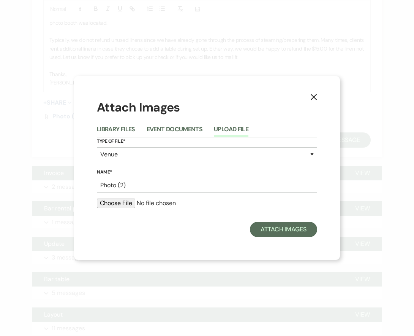
click at [126, 211] on div at bounding box center [207, 205] width 220 height 15
click at [127, 202] on input "file" at bounding box center [207, 202] width 220 height 9
type input "C:\fakepath\IMG_9401.jpg"
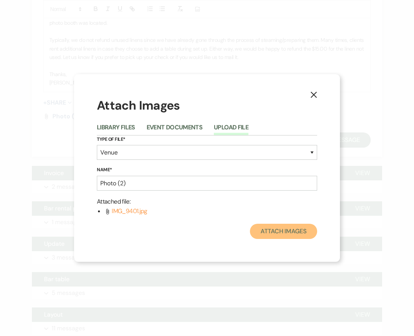
click at [275, 233] on button "Attach Images" at bounding box center [283, 230] width 67 height 15
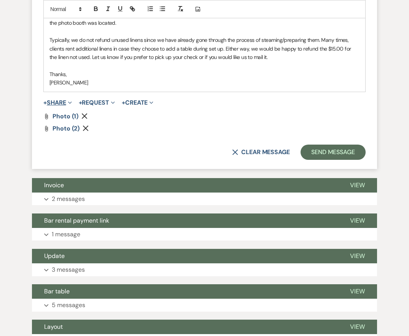
click at [68, 101] on span "Expand" at bounding box center [69, 102] width 6 height 8
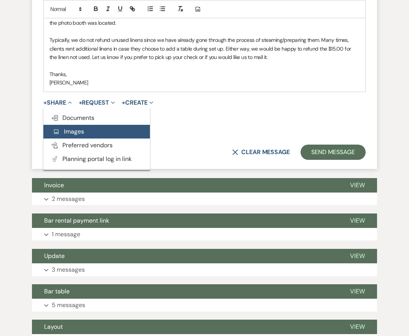
click at [74, 132] on span "Add Photo Images" at bounding box center [68, 131] width 32 height 8
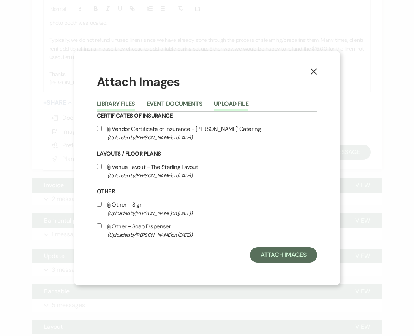
click at [220, 101] on button "Upload File" at bounding box center [231, 106] width 35 height 11
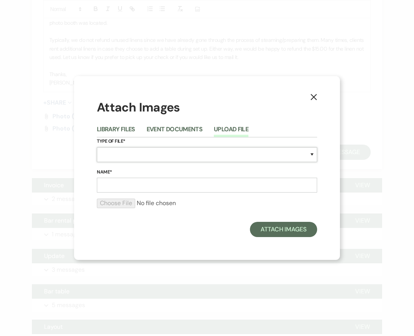
click at [124, 158] on select "Special Event Insurance Vendor Certificate of Insurance Contracts / Rental Agre…" at bounding box center [207, 154] width 220 height 15
click at [217, 174] on label "Name*" at bounding box center [207, 172] width 220 height 8
click at [217, 178] on input "Name*" at bounding box center [207, 185] width 220 height 15
click at [314, 99] on icon "X" at bounding box center [314, 97] width 7 height 7
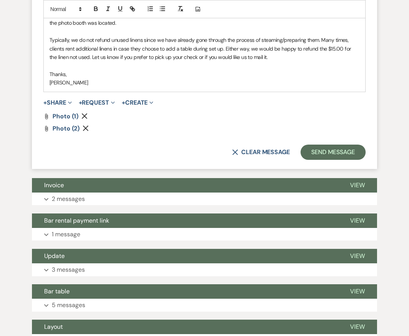
click at [62, 98] on span "+ Share Expand Doc Upload Documents Add Photo Images Pref Vendors Preferred ven…" at bounding box center [57, 102] width 29 height 9
click at [60, 102] on button "+ Share Expand" at bounding box center [57, 103] width 29 height 6
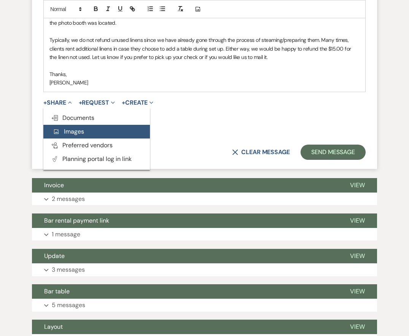
click at [63, 136] on button "Add Photo Images" at bounding box center [96, 132] width 106 height 14
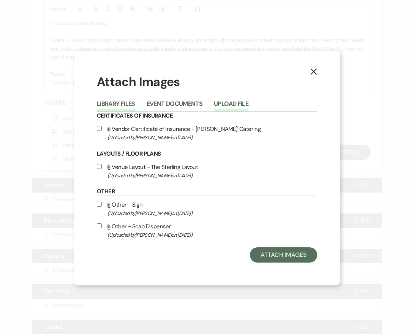
click at [223, 107] on button "Upload File" at bounding box center [231, 106] width 35 height 11
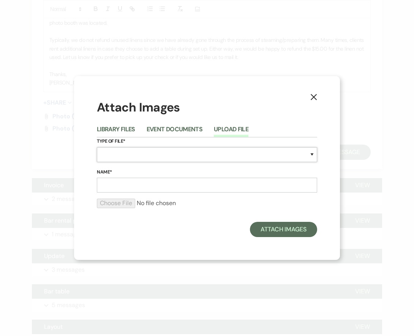
click at [112, 158] on select "Special Event Insurance Vendor Certificate of Insurance Contracts / Rental Agre…" at bounding box center [207, 154] width 220 height 15
select select "55"
click at [97, 147] on select "Special Event Insurance Vendor Certificate of Insurance Contracts / Rental Agre…" at bounding box center [207, 154] width 220 height 15
drag, startPoint x: 128, startPoint y: 190, endPoint x: 132, endPoint y: 184, distance: 6.5
click at [128, 190] on input "Name*" at bounding box center [207, 185] width 220 height 15
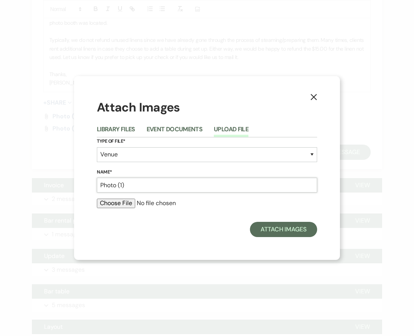
click at [122, 181] on input "Photo (1)" at bounding box center [207, 185] width 220 height 15
type input "Photo (3)"
click at [128, 204] on input "file" at bounding box center [207, 202] width 220 height 9
type input "C:\fakepath\IMG_9403.jpg"
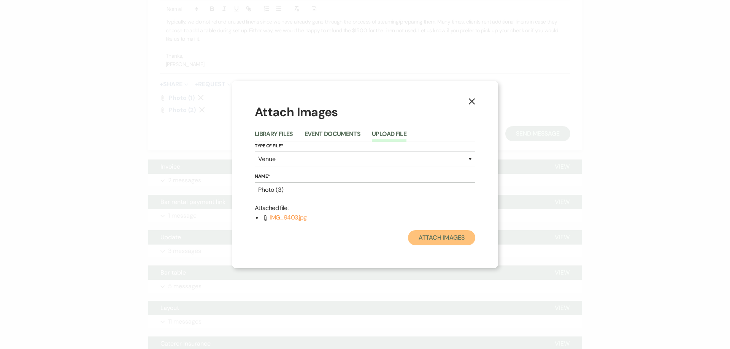
click at [439, 240] on button "Attach Images" at bounding box center [441, 237] width 67 height 15
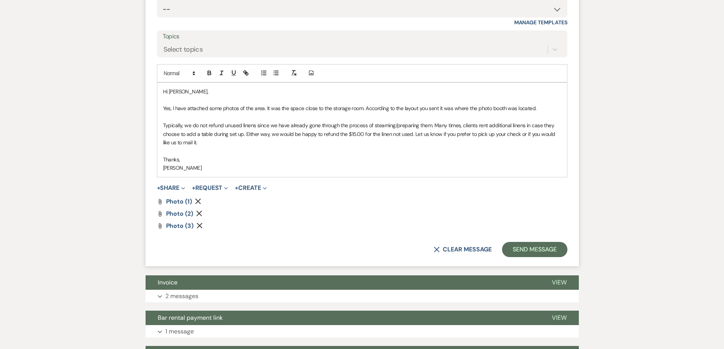
scroll to position [585, 0]
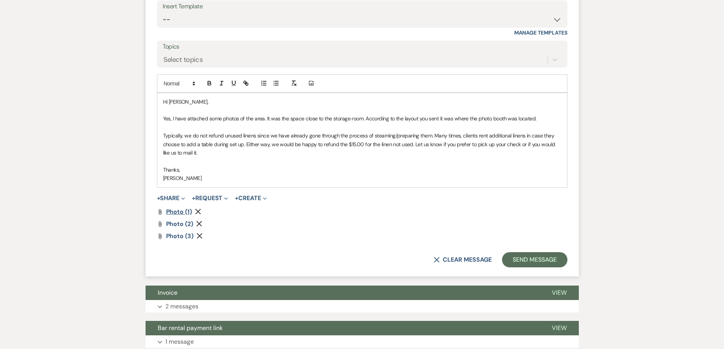
click at [179, 211] on span "Photo (1)" at bounding box center [179, 212] width 26 height 8
click at [183, 223] on span "Photo (2)" at bounding box center [179, 224] width 27 height 8
click at [184, 239] on span "Photo (3)" at bounding box center [179, 236] width 27 height 8
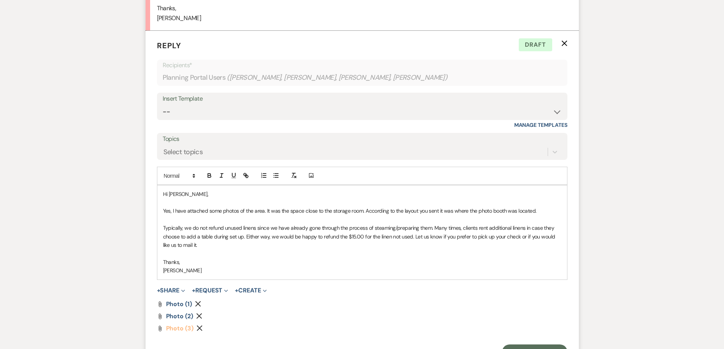
scroll to position [509, 0]
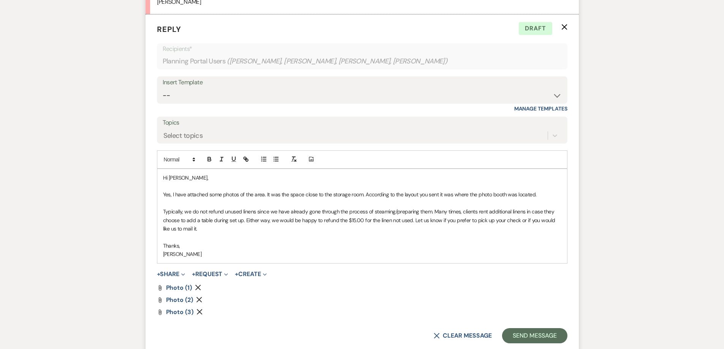
click at [170, 198] on p "Yes, I have attached some photos of the area. It was the space close to the sto…" at bounding box center [362, 194] width 398 height 8
click at [437, 194] on p "Yes! I have attached some photos of the area. It was the space close to the sto…" at bounding box center [362, 194] width 398 height 8
click at [537, 334] on button "Send Message" at bounding box center [534, 335] width 65 height 15
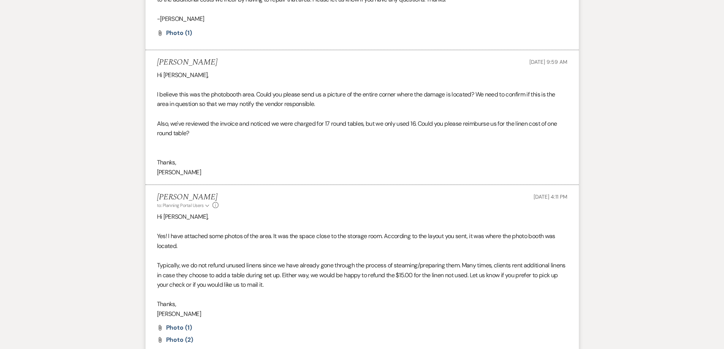
scroll to position [471, 0]
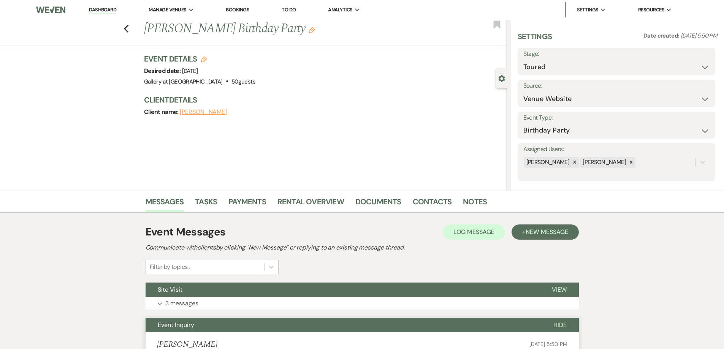
select select "5"
select select "4"
click at [114, 12] on link "Dashboard" at bounding box center [102, 9] width 27 height 7
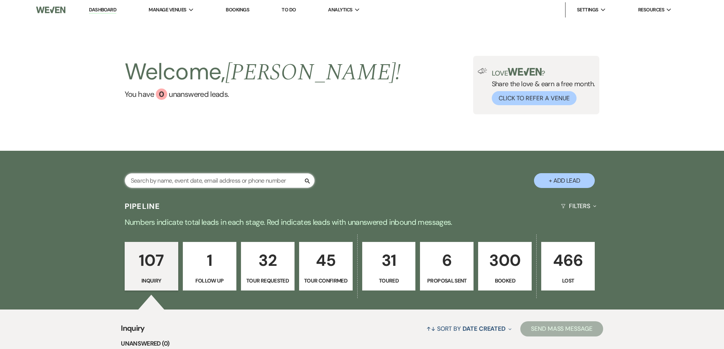
click at [197, 174] on input "text" at bounding box center [220, 180] width 190 height 15
click at [212, 181] on input "text" at bounding box center [220, 180] width 190 height 15
type input "fonda"
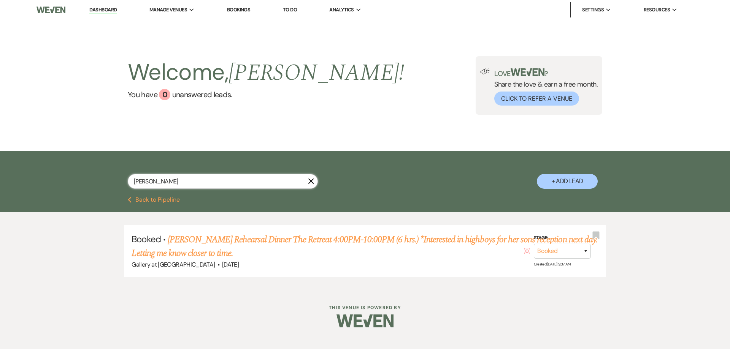
drag, startPoint x: 177, startPoint y: 183, endPoint x: 132, endPoint y: 185, distance: 44.9
click at [132, 185] on input "fonda" at bounding box center [223, 181] width 190 height 15
click at [139, 182] on input "text" at bounding box center [223, 181] width 190 height 15
click at [263, 178] on input "text" at bounding box center [223, 181] width 190 height 15
click at [262, 179] on input "text" at bounding box center [223, 181] width 190 height 15
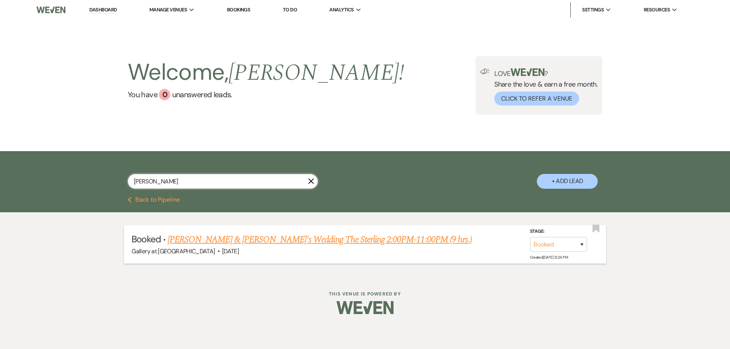
type input "zach"
click at [257, 241] on link "Zach Eason & Fiance's Wedding The Sterling 2:00PM-11:00PM (9 hrs.)" at bounding box center [320, 240] width 304 height 14
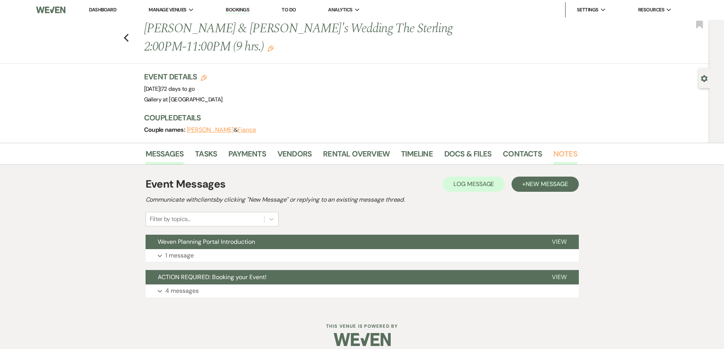
click at [556, 161] on link "Notes" at bounding box center [565, 156] width 24 height 17
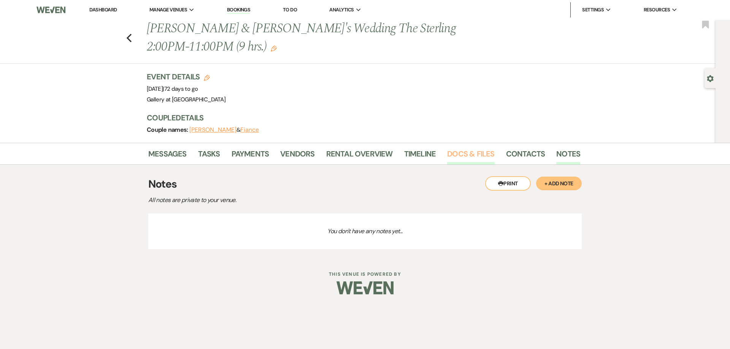
click at [471, 158] on link "Docs & Files" at bounding box center [470, 156] width 47 height 17
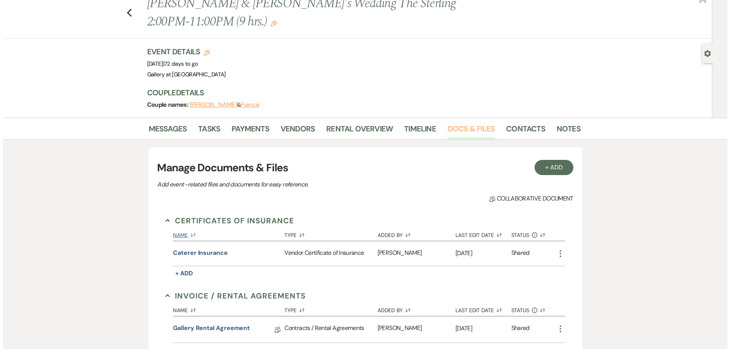
scroll to position [38, 0]
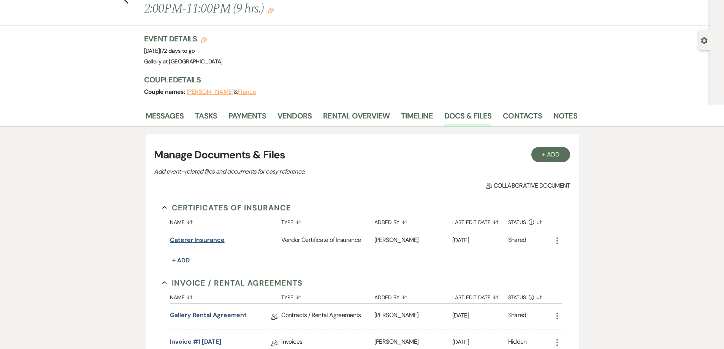
click at [214, 239] on button "Caterer Insurance" at bounding box center [197, 240] width 55 height 9
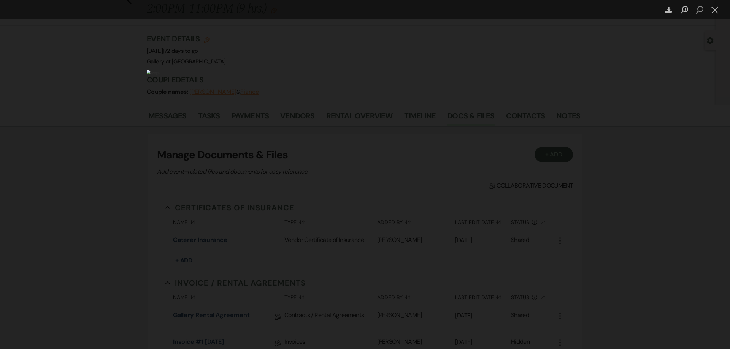
click at [119, 116] on div "Lightbox" at bounding box center [365, 174] width 730 height 349
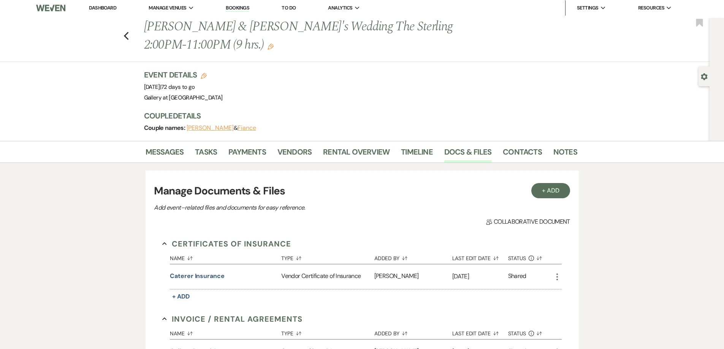
scroll to position [0, 0]
